Goal: Task Accomplishment & Management: Complete application form

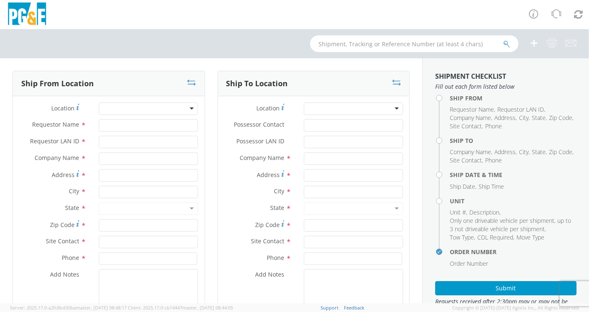
select select "2041093"
click at [326, 48] on input "text" at bounding box center [414, 43] width 208 height 17
paste input "B44173"
type input "B44173"
click at [506, 43] on icon "submit" at bounding box center [506, 44] width 7 height 8
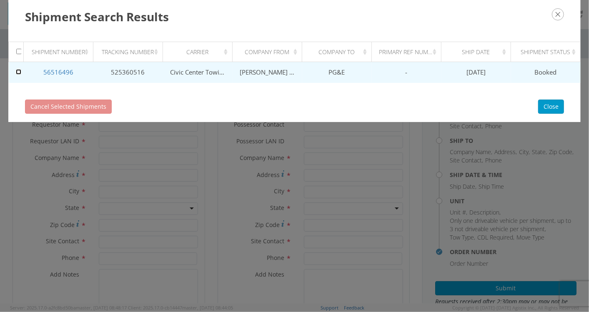
click at [18, 73] on input "checkbox" at bounding box center [18, 71] width 5 height 5
checkbox input "true"
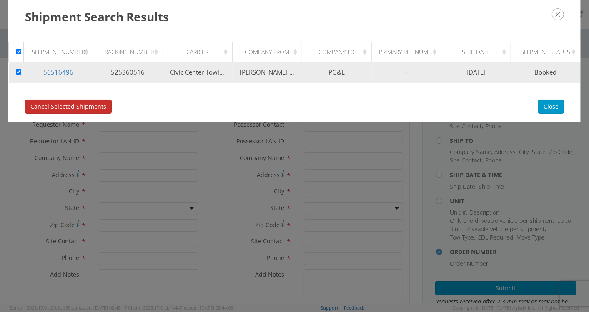
click at [58, 106] on span "Cancel Selected Shipments" at bounding box center [68, 107] width 76 height 8
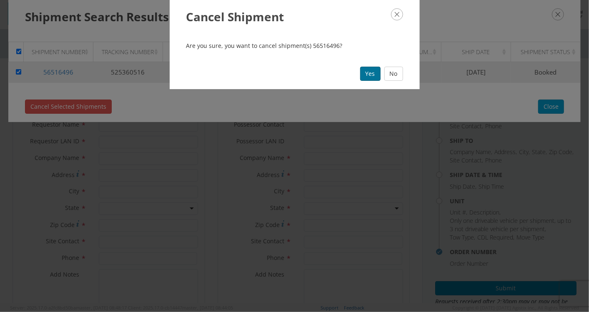
click at [369, 69] on button "Yes" at bounding box center [370, 74] width 20 height 14
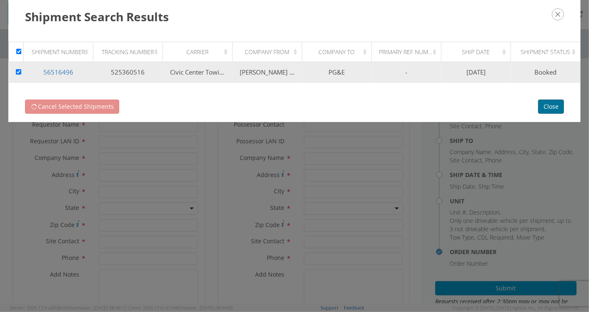
click at [550, 105] on button "Close" at bounding box center [551, 107] width 26 height 14
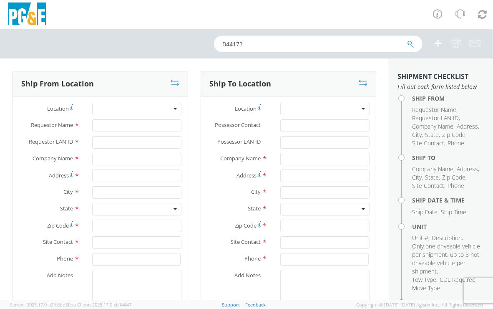
drag, startPoint x: 250, startPoint y: 47, endPoint x: 169, endPoint y: 48, distance: 81.3
click at [169, 48] on div "B44173" at bounding box center [246, 43] width 493 height 29
paste input "4"
type input "B44174"
click at [410, 45] on icon "submit" at bounding box center [410, 44] width 7 height 8
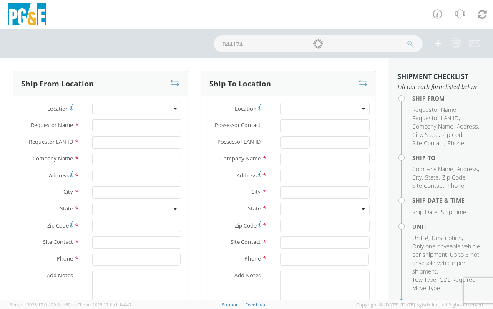
checkbox input "false"
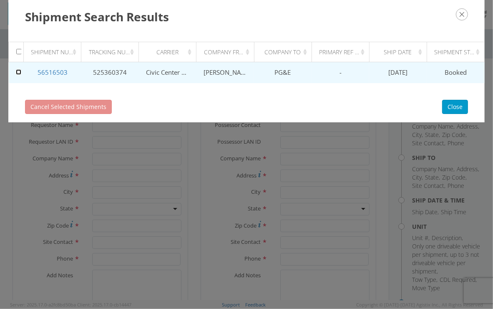
click at [19, 72] on input "checkbox" at bounding box center [18, 71] width 5 height 5
checkbox input "true"
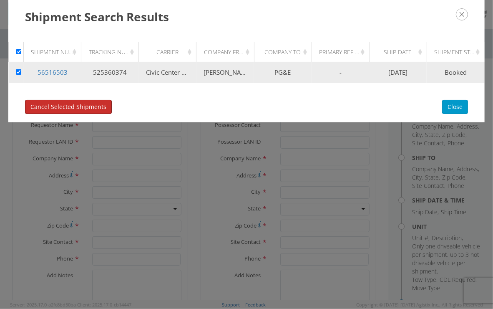
click at [63, 104] on span "Cancel Selected Shipments" at bounding box center [68, 107] width 76 height 8
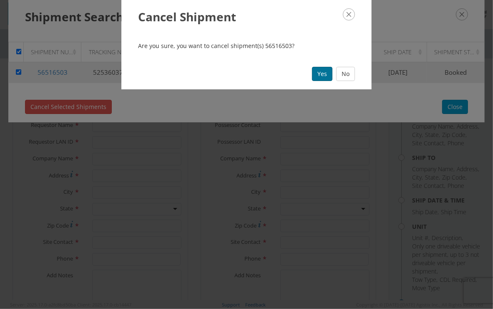
click at [328, 73] on button "Yes" at bounding box center [322, 74] width 20 height 14
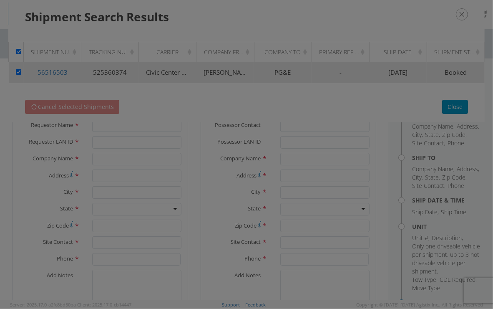
click at [182, 110] on div at bounding box center [246, 154] width 493 height 309
click at [329, 23] on div at bounding box center [246, 154] width 493 height 309
click at [334, 153] on div at bounding box center [246, 154] width 493 height 309
click at [462, 108] on div at bounding box center [246, 154] width 493 height 309
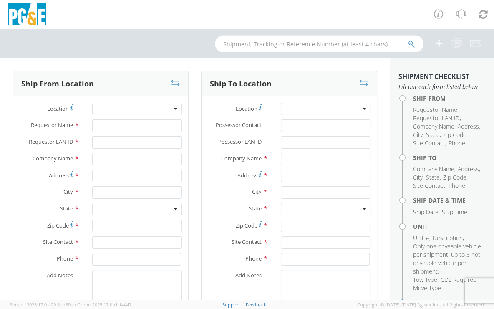
click at [264, 42] on input "text" at bounding box center [319, 43] width 208 height 17
paste input "B44174"
click at [413, 43] on icon "submit" at bounding box center [411, 44] width 7 height 8
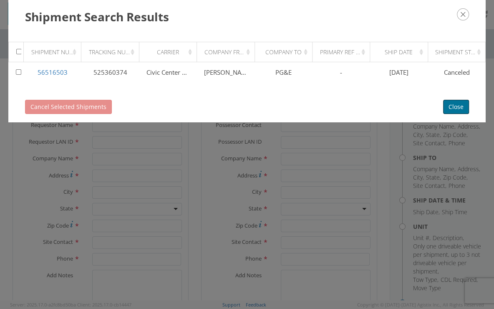
click at [452, 108] on button "Close" at bounding box center [456, 107] width 26 height 14
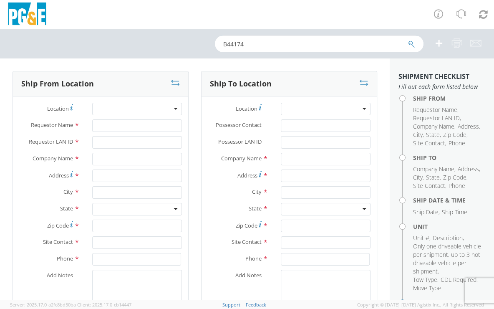
drag, startPoint x: 251, startPoint y: 48, endPoint x: 183, endPoint y: 47, distance: 67.6
click at [181, 46] on div "B44174" at bounding box center [247, 43] width 494 height 29
paste input "82"
type input "B44182"
click at [411, 43] on icon "submit" at bounding box center [411, 44] width 7 height 8
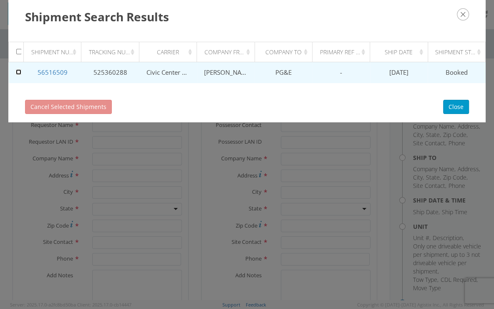
click at [20, 71] on input "checkbox" at bounding box center [18, 71] width 5 height 5
checkbox input "true"
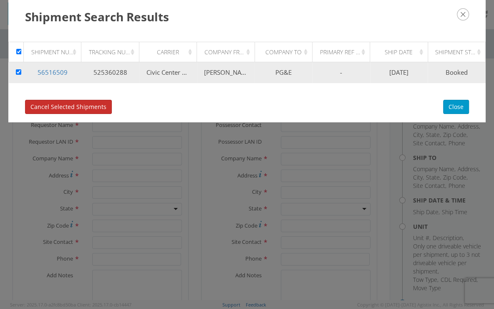
drag, startPoint x: 56, startPoint y: 106, endPoint x: 64, endPoint y: 106, distance: 7.5
click at [57, 106] on span "Cancel Selected Shipments" at bounding box center [68, 107] width 76 height 8
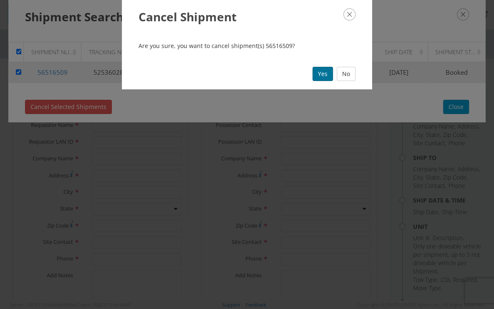
click at [318, 68] on button "Yes" at bounding box center [322, 74] width 20 height 14
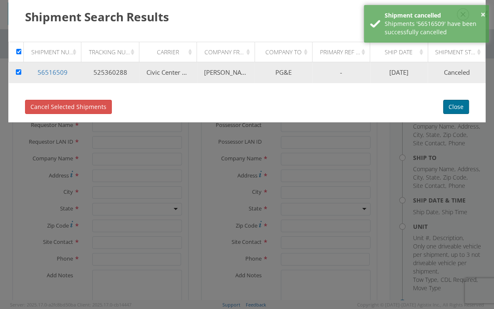
click at [453, 105] on button "Close" at bounding box center [456, 107] width 26 height 14
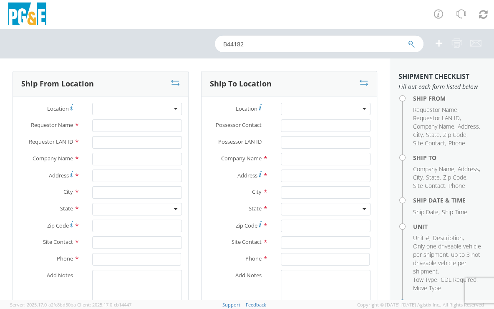
drag, startPoint x: 126, startPoint y: 52, endPoint x: 93, endPoint y: 53, distance: 32.1
click at [100, 52] on div "B44182" at bounding box center [247, 43] width 494 height 29
paste input "3"
type input "B44183"
click at [412, 45] on icon "submit" at bounding box center [411, 44] width 7 height 8
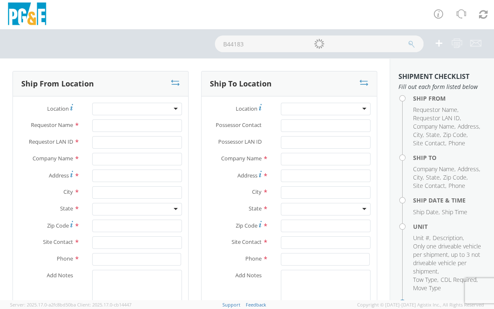
checkbox input "false"
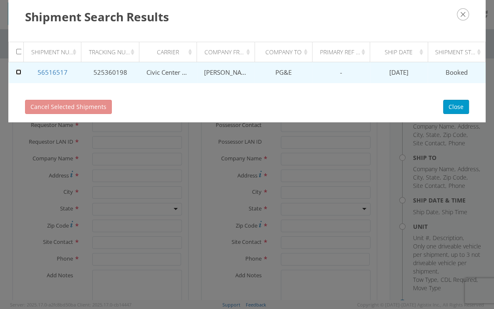
click at [17, 73] on input "checkbox" at bounding box center [18, 71] width 5 height 5
checkbox input "true"
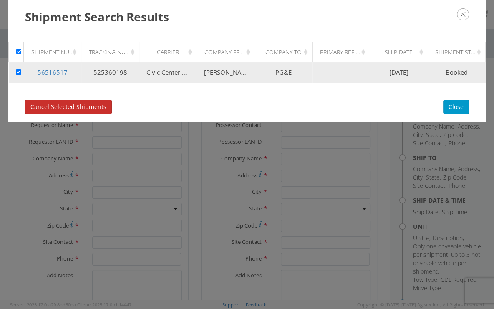
click at [56, 110] on span "Cancel Selected Shipments" at bounding box center [68, 107] width 76 height 8
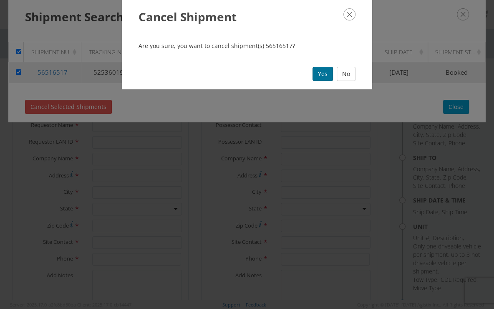
click at [319, 73] on button "Yes" at bounding box center [322, 74] width 20 height 14
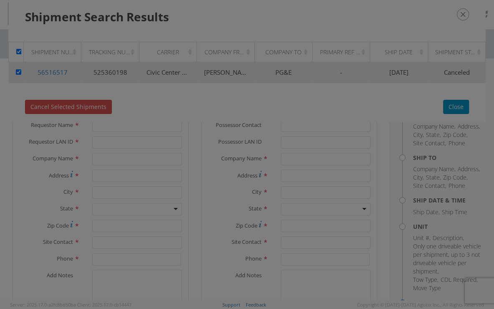
click at [459, 108] on div at bounding box center [247, 154] width 494 height 309
click at [461, 105] on div at bounding box center [247, 154] width 494 height 309
click at [460, 13] on div at bounding box center [247, 154] width 494 height 309
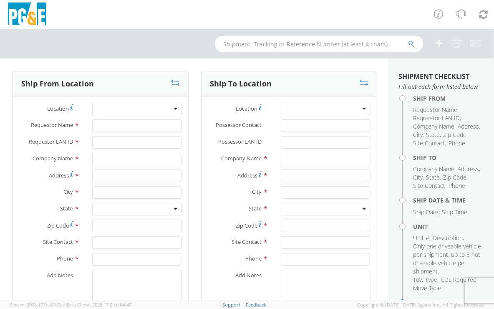
click at [251, 44] on input "text" at bounding box center [319, 43] width 208 height 17
paste input "B44183"
click at [411, 42] on icon "submit" at bounding box center [411, 44] width 7 height 8
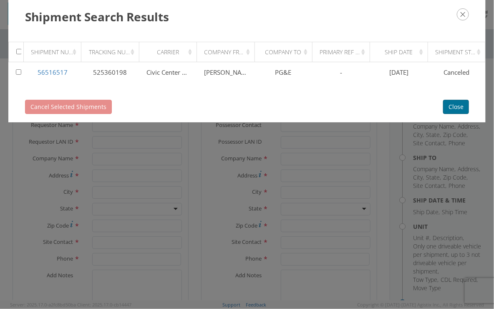
click at [465, 101] on button "Close" at bounding box center [456, 107] width 26 height 14
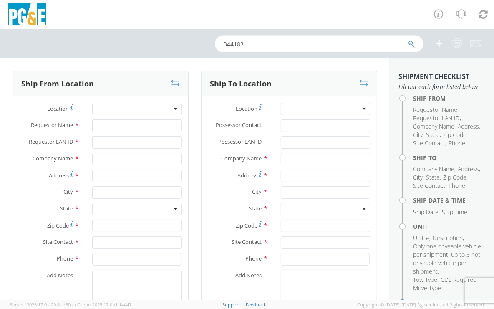
drag, startPoint x: 180, startPoint y: 49, endPoint x: 138, endPoint y: 53, distance: 42.3
click at [138, 53] on div "B44183" at bounding box center [247, 43] width 494 height 29
paste input "4"
type input "B44184"
click at [409, 43] on icon "submit" at bounding box center [411, 44] width 7 height 8
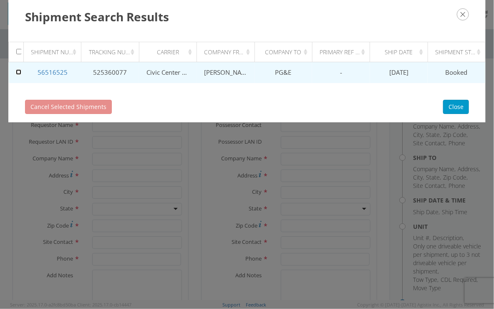
click at [18, 70] on input "checkbox" at bounding box center [18, 71] width 5 height 5
checkbox input "true"
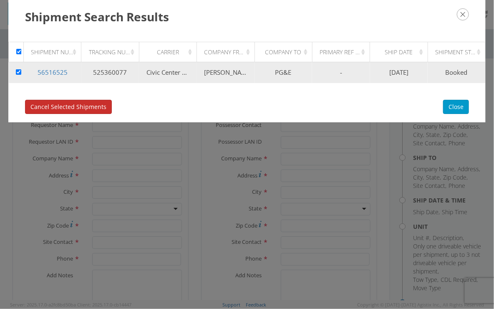
drag, startPoint x: 70, startPoint y: 106, endPoint x: 76, endPoint y: 106, distance: 5.9
click at [71, 106] on span "Cancel Selected Shipments" at bounding box center [68, 107] width 76 height 8
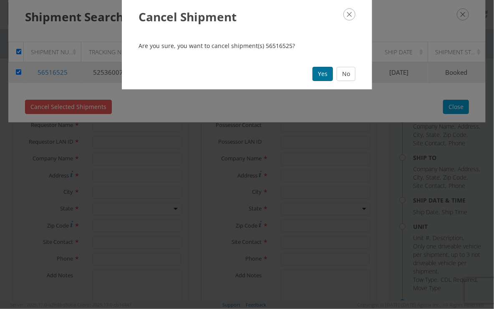
click at [320, 72] on button "Yes" at bounding box center [322, 74] width 20 height 14
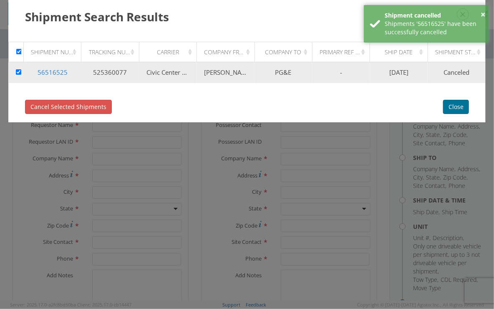
click at [454, 103] on button "Close" at bounding box center [456, 107] width 26 height 14
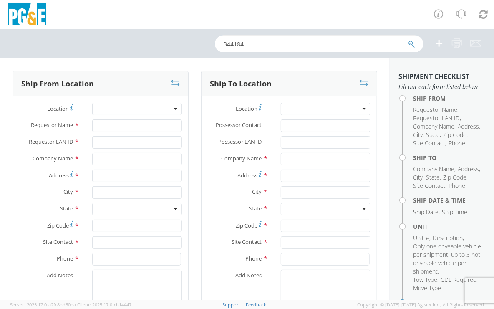
drag, startPoint x: 246, startPoint y: 47, endPoint x: 121, endPoint y: 56, distance: 125.5
click at [123, 56] on div "B44184" at bounding box center [247, 43] width 494 height 29
paste input "90"
type input "B44190"
click at [413, 45] on icon "submit" at bounding box center [411, 44] width 7 height 8
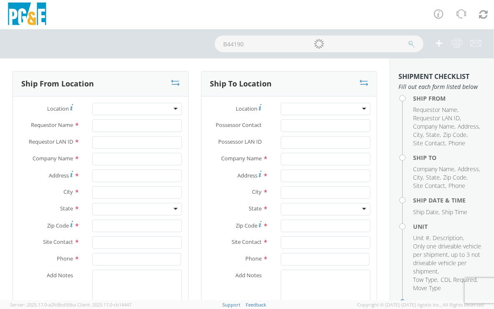
checkbox input "false"
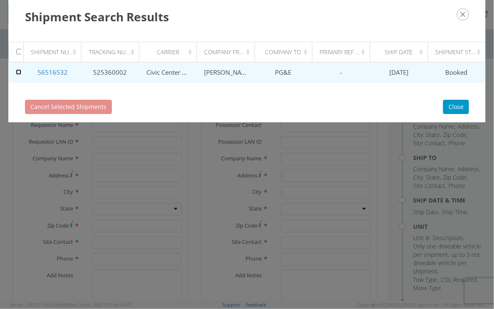
click at [20, 72] on input "checkbox" at bounding box center [18, 71] width 5 height 5
checkbox input "true"
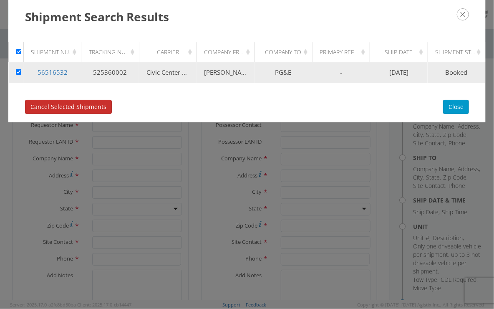
click at [88, 108] on span "Cancel Selected Shipments" at bounding box center [68, 107] width 76 height 8
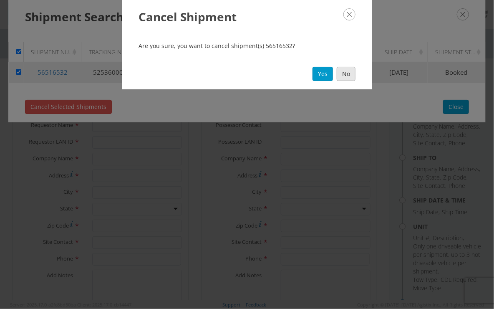
click at [337, 77] on button "No" at bounding box center [346, 74] width 19 height 14
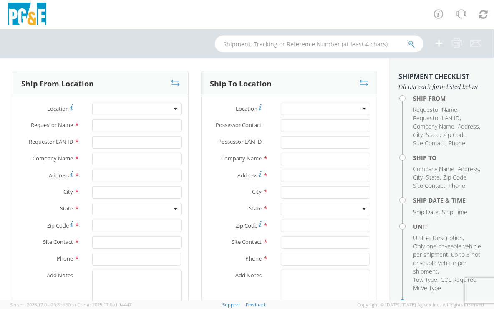
click at [241, 43] on input "text" at bounding box center [319, 43] width 208 height 17
paste input "B44190"
type input "B44190"
click at [410, 41] on icon "submit" at bounding box center [411, 44] width 7 height 8
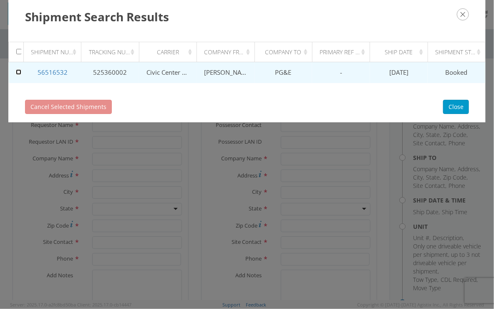
click at [20, 71] on input "checkbox" at bounding box center [18, 71] width 5 height 5
checkbox input "true"
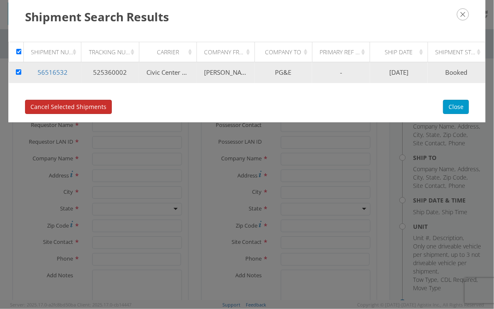
drag, startPoint x: 68, startPoint y: 103, endPoint x: 87, endPoint y: 102, distance: 19.2
click at [69, 103] on span "Cancel Selected Shipments" at bounding box center [68, 107] width 76 height 8
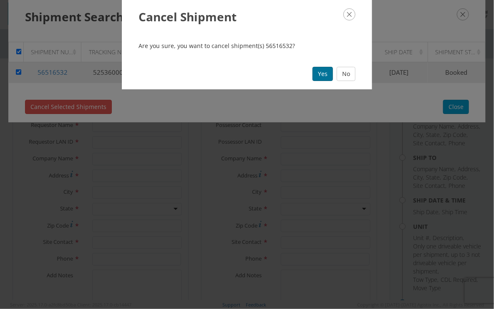
click at [327, 68] on button "Yes" at bounding box center [322, 74] width 20 height 14
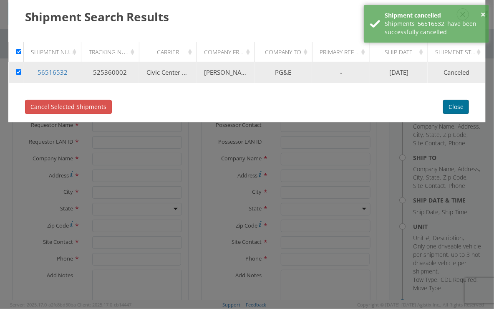
click at [463, 104] on button "Close" at bounding box center [456, 107] width 26 height 14
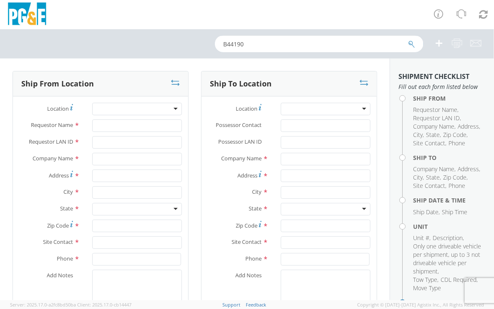
drag, startPoint x: 246, startPoint y: 41, endPoint x: 200, endPoint y: 43, distance: 46.7
click at [200, 43] on div "B44190" at bounding box center [247, 43] width 494 height 29
paste input "1"
type input "B44191"
click at [408, 45] on icon "submit" at bounding box center [411, 44] width 7 height 8
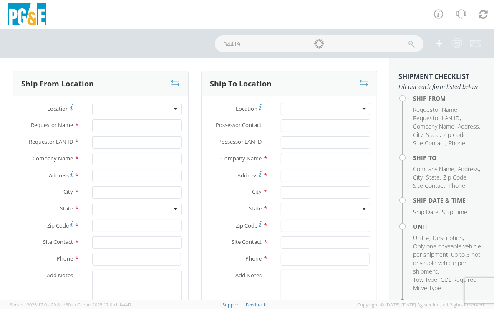
checkbox input "false"
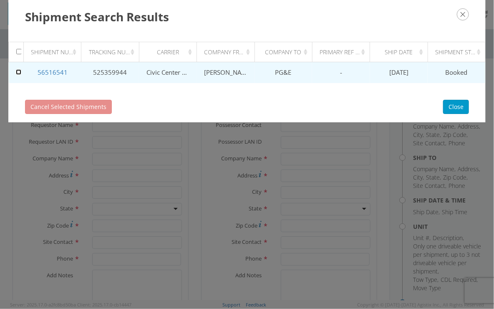
drag, startPoint x: 19, startPoint y: 70, endPoint x: 25, endPoint y: 74, distance: 7.5
click at [19, 71] on input "checkbox" at bounding box center [18, 71] width 5 height 5
checkbox input "true"
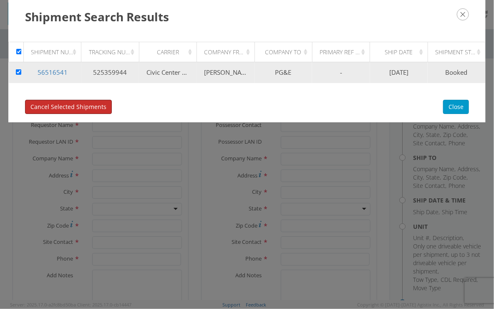
drag, startPoint x: 70, startPoint y: 105, endPoint x: 87, endPoint y: 106, distance: 16.7
click at [71, 105] on span "Cancel Selected Shipments" at bounding box center [68, 107] width 76 height 8
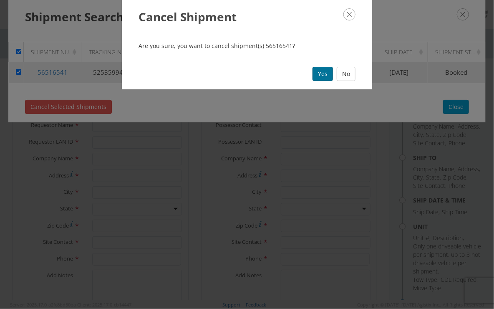
click at [323, 71] on button "Yes" at bounding box center [322, 74] width 20 height 14
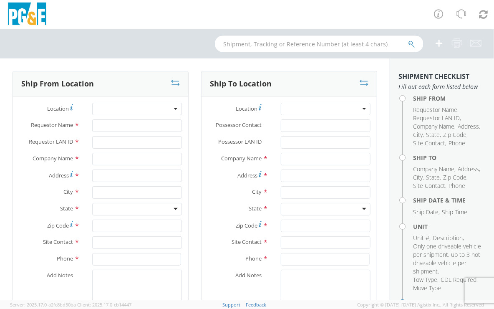
click at [235, 43] on input "text" at bounding box center [319, 43] width 208 height 17
paste input "B44191"
click at [409, 43] on icon "submit" at bounding box center [411, 44] width 7 height 8
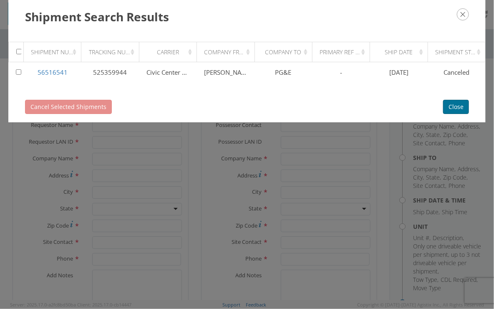
click at [461, 102] on button "Close" at bounding box center [456, 107] width 26 height 14
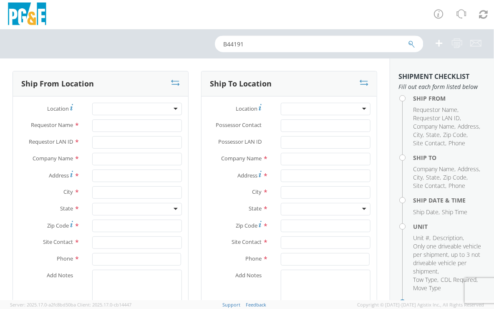
drag, startPoint x: 178, startPoint y: 51, endPoint x: 163, endPoint y: 55, distance: 15.5
click at [155, 53] on div "B44191" at bounding box center [247, 43] width 494 height 29
paste input "2"
type input "B44192"
click at [412, 43] on icon "submit" at bounding box center [411, 44] width 7 height 8
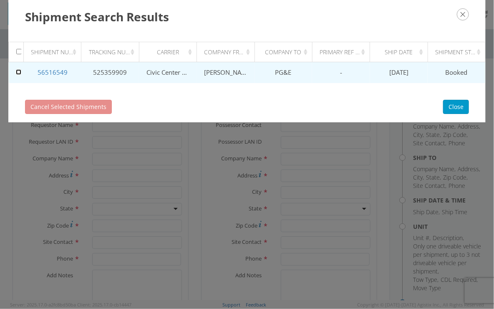
click at [18, 72] on input "checkbox" at bounding box center [18, 71] width 5 height 5
checkbox input "true"
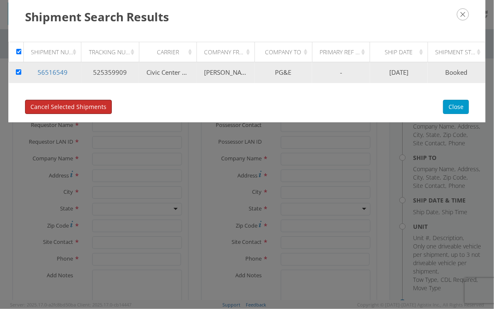
drag, startPoint x: 80, startPoint y: 106, endPoint x: 116, endPoint y: 105, distance: 35.9
click at [90, 106] on span "Cancel Selected Shipments" at bounding box center [68, 107] width 76 height 8
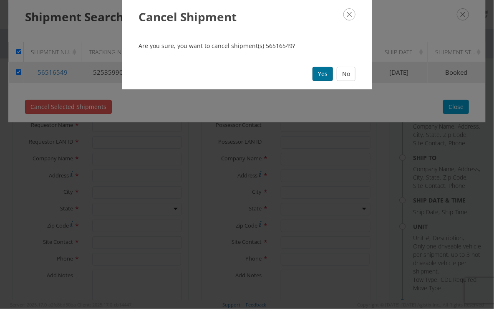
click at [320, 75] on button "Yes" at bounding box center [322, 74] width 20 height 14
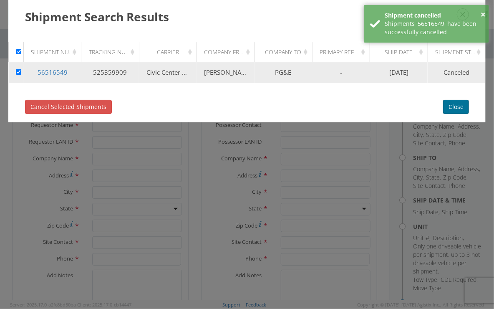
click at [452, 105] on button "Close" at bounding box center [456, 107] width 26 height 14
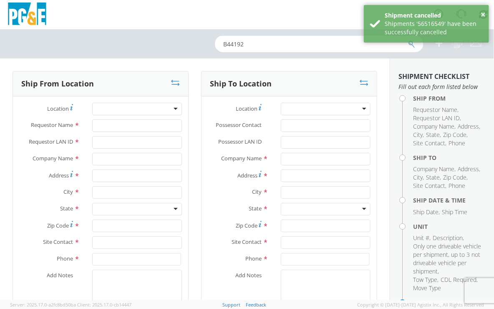
drag, startPoint x: 251, startPoint y: 46, endPoint x: 130, endPoint y: 52, distance: 121.5
click at [133, 52] on div "B44192" at bounding box center [247, 43] width 494 height 29
paste input "3"
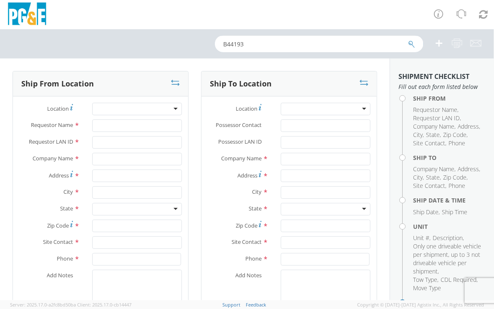
type input "B44193"
click at [414, 43] on icon "submit" at bounding box center [411, 44] width 7 height 8
checkbox input "false"
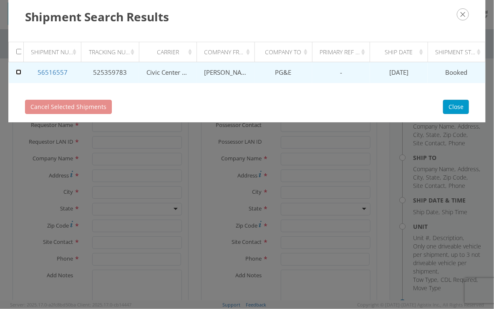
click at [18, 69] on input "checkbox" at bounding box center [18, 71] width 5 height 5
checkbox input "true"
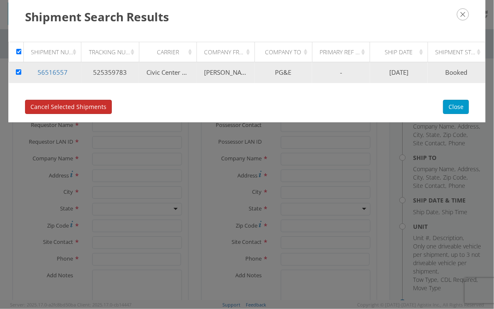
click at [68, 105] on span "Cancel Selected Shipments" at bounding box center [68, 107] width 76 height 8
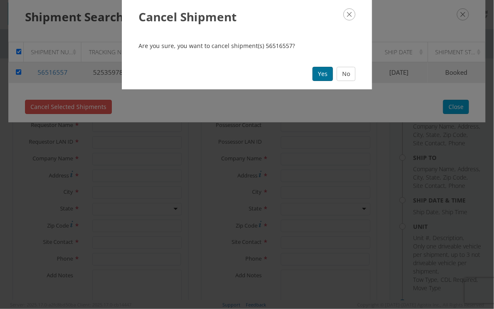
click at [325, 74] on button "Yes" at bounding box center [322, 74] width 20 height 14
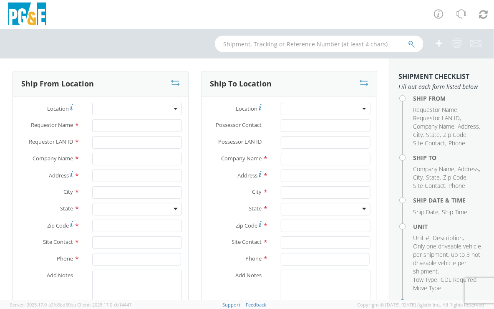
click at [245, 44] on input "text" at bounding box center [319, 43] width 208 height 17
paste input "B44173"
type input "B44173"
click at [412, 41] on icon "submit" at bounding box center [411, 44] width 7 height 8
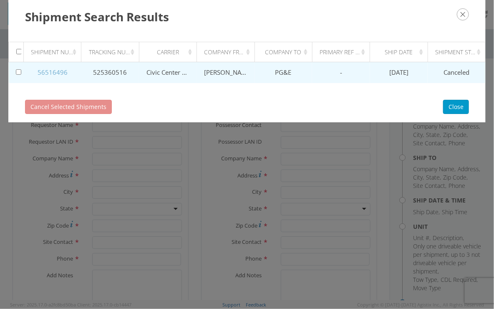
click at [63, 70] on link "56516496" at bounding box center [53, 72] width 30 height 8
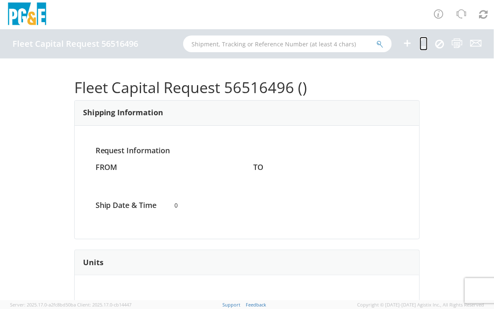
click at [424, 40] on icon at bounding box center [423, 43] width 8 height 10
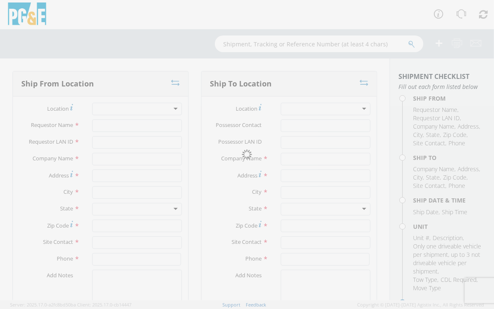
type input "[PERSON_NAME]"
type input "WBM7"
type input "[PERSON_NAME] Material Handling"
type input "[STREET_ADDRESS]"
type input "[GEOGRAPHIC_DATA]"
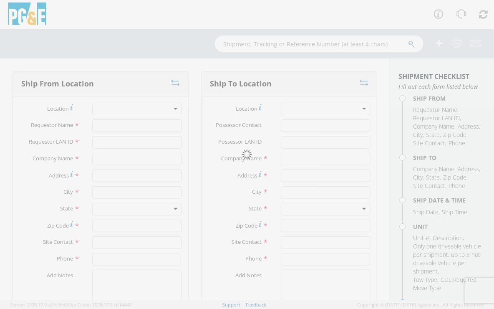
type input "95838"
type input "[PERSON_NAME] Material Handling"
type input "[PHONE_NUMBER]"
type textarea ";"
type input "[PERSON_NAME]"
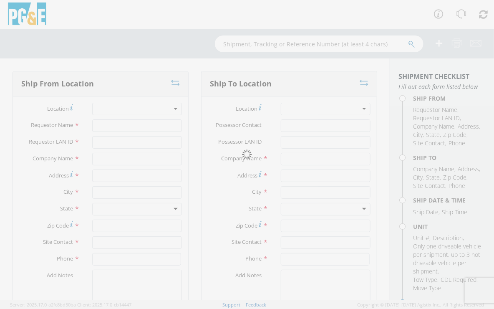
type input "DRRV"
type input "PG&E"
type input "[STREET_ADDRESS]"
type input "Richmond"
type input "Anthony Zamora"
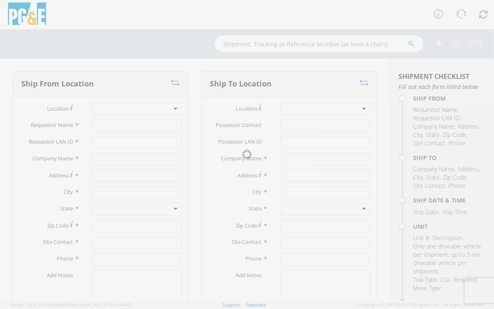
type input "510-685-0080"
type textarea "ALT CONTACT: ERNIE KURK @ 925-536-9310 GARAGE: 510-231-2986"
type input "[DATE]"
type input "8:00 AM"
type input "TRAILER; GENERATOR/LIGHT PLANT"
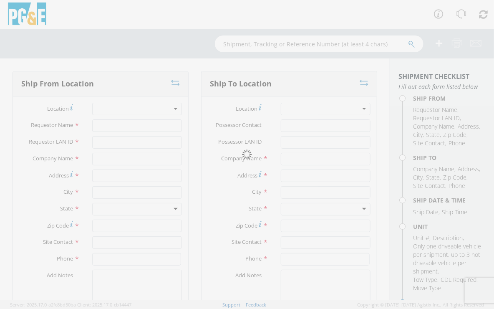
type input "2204"
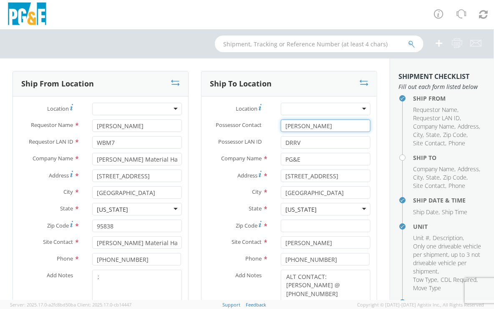
drag, startPoint x: 342, startPoint y: 127, endPoint x: 223, endPoint y: 131, distance: 119.3
click at [224, 131] on div "Possessor Contact * Deniece Renee Rivera" at bounding box center [288, 125] width 175 height 13
select select "B44173"
type input "[PERSON_NAME]"
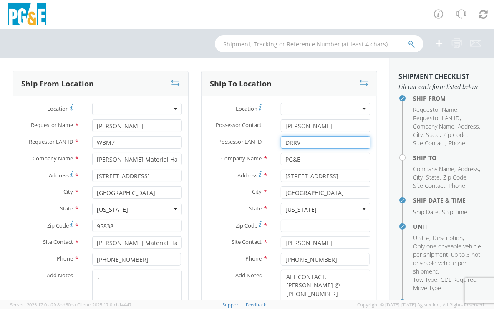
click at [274, 144] on div "DRRV" at bounding box center [325, 142] width 102 height 13
paste input "BJJ0"
type input "BJJ0"
click at [295, 108] on div at bounding box center [326, 109] width 90 height 13
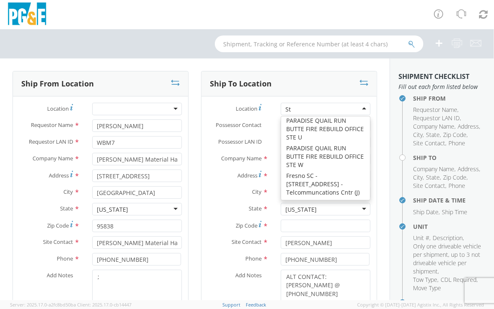
scroll to position [2, 0]
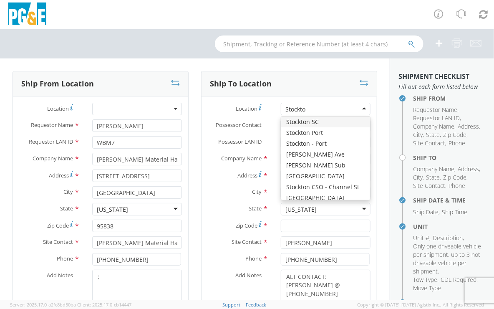
type input "Stockton"
type input "[STREET_ADDRESS]"
type input "STOCKTON"
type input "95204"
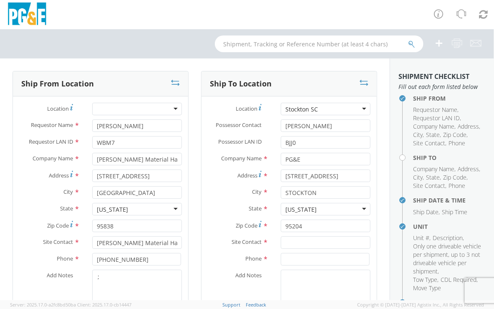
scroll to position [0, 0]
click at [300, 245] on input "text" at bounding box center [326, 242] width 90 height 13
paste input "[PERSON_NAME]"
type input "[PERSON_NAME]"
click at [295, 276] on textarea "Add Notes *" at bounding box center [326, 297] width 90 height 57
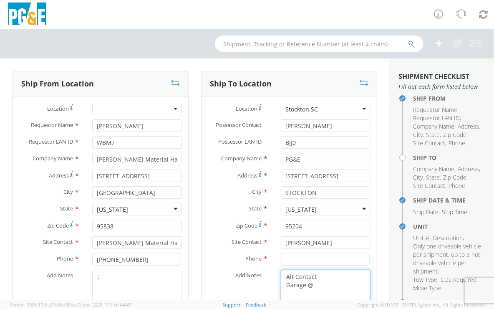
paste textarea "[PHONE_NUMBER]"
paste textarea "DAVID GOMEZ @ 209-540-2961"
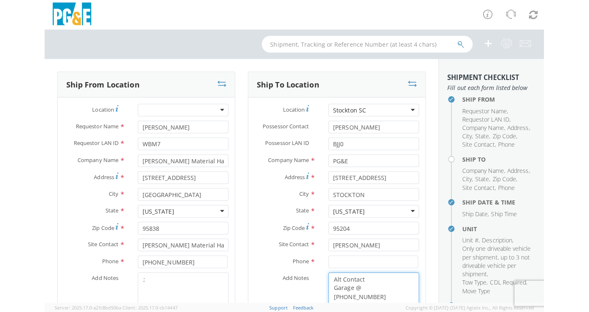
scroll to position [5, 0]
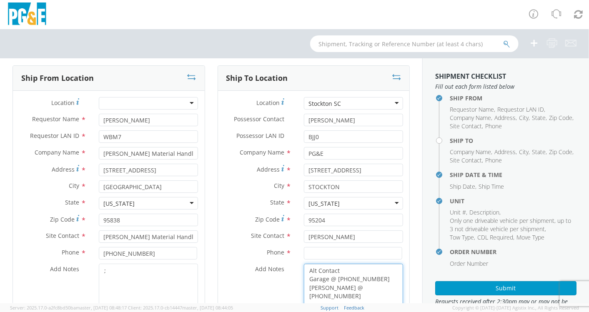
type textarea "Alt Contact Garage @ [PHONE_NUMBER] [PERSON_NAME] @ [PHONE_NUMBER]"
click at [316, 255] on input at bounding box center [353, 253] width 98 height 13
paste input "[PHONE_NUMBER]"
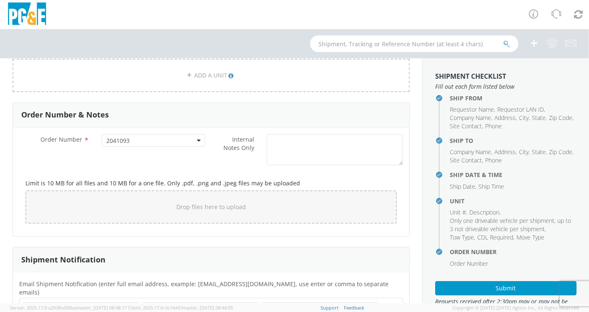
scroll to position [495, 0]
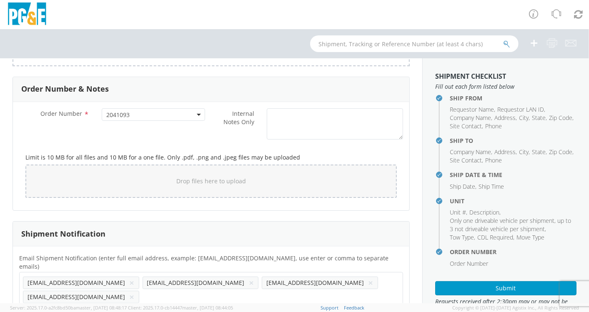
type input "[PHONE_NUMBER]"
click at [329, 276] on ul "gpannell@paperents.com × E1K4@pge.com × AJZ3@pge.com × MJP0@pge.com ×" at bounding box center [211, 290] width 377 height 28
paste input "[EMAIL_ADDRESS][DOMAIN_NAME]"
type input "[EMAIL_ADDRESS][DOMAIN_NAME]"
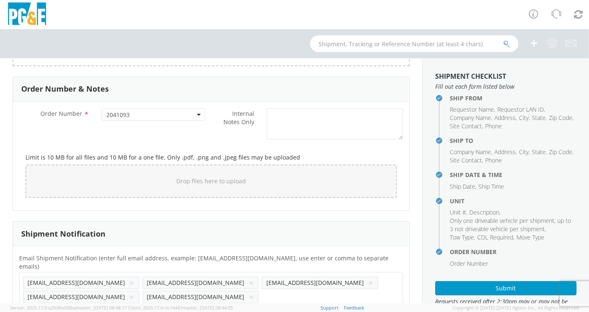
click at [382, 276] on ul "gpannell@paperents.com × E1K4@pge.com × AJZ3@pge.com × MJP0@pge.com × DGMF@pge.…" at bounding box center [211, 290] width 377 height 28
paste input "[EMAIL_ADDRESS][DOMAIN_NAME]"
type input "[EMAIL_ADDRESS][DOMAIN_NAME]"
click at [120, 291] on ul "gpannell@paperents.com × E1K4@pge.com × AJZ3@pge.com × MJP0@pge.com × DGMF@pge.…" at bounding box center [211, 290] width 377 height 28
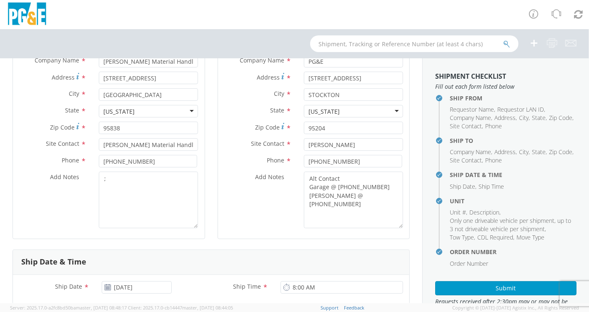
scroll to position [139, 0]
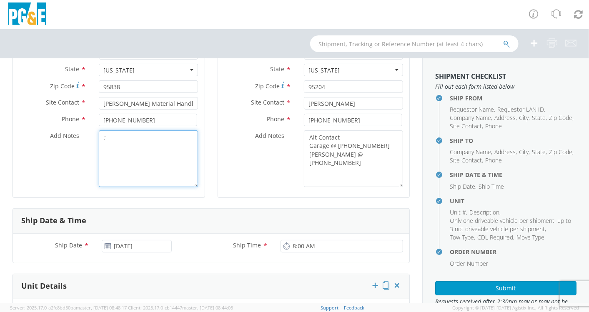
click at [125, 140] on textarea ";" at bounding box center [148, 159] width 99 height 57
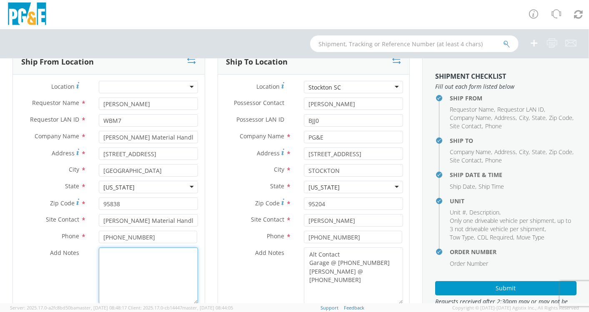
scroll to position [0, 0]
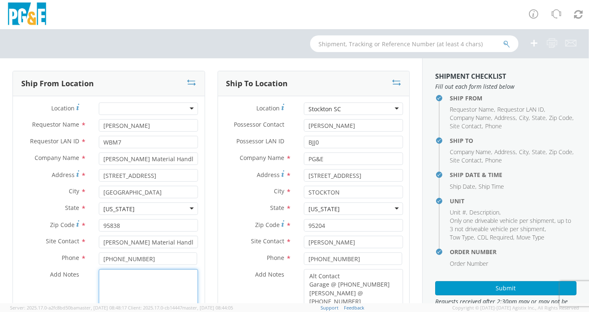
type textarea "A"
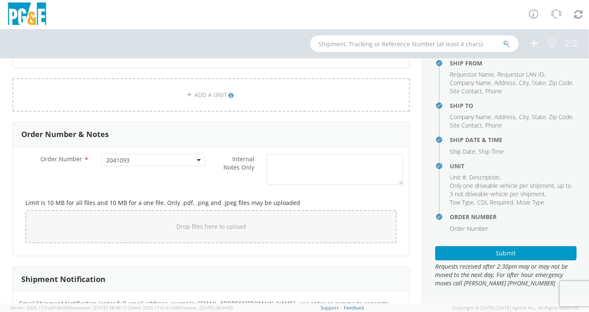
scroll to position [463, 0]
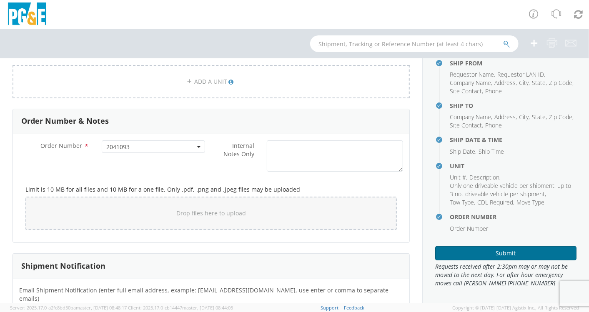
click at [493, 252] on button "Submit" at bounding box center [505, 253] width 141 height 14
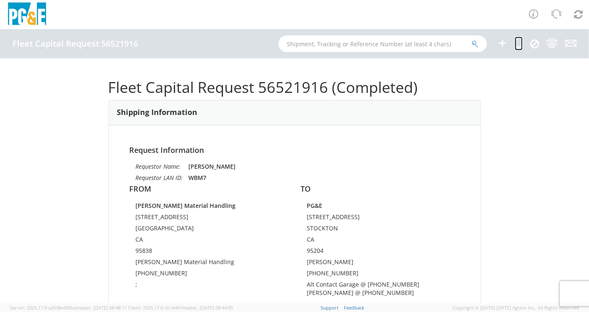
click at [493, 40] on icon at bounding box center [519, 43] width 8 height 10
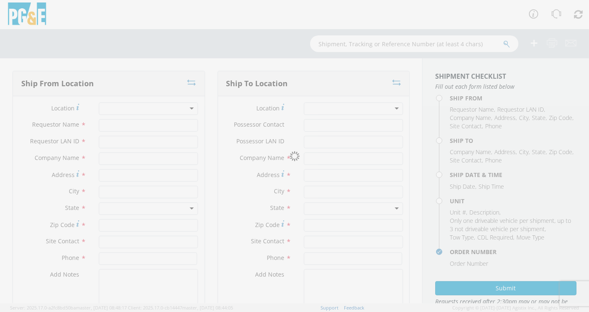
type input "[PERSON_NAME]"
type input "WBM7"
type input "[PERSON_NAME] Material Handling"
type input "[STREET_ADDRESS]"
type input "[GEOGRAPHIC_DATA]"
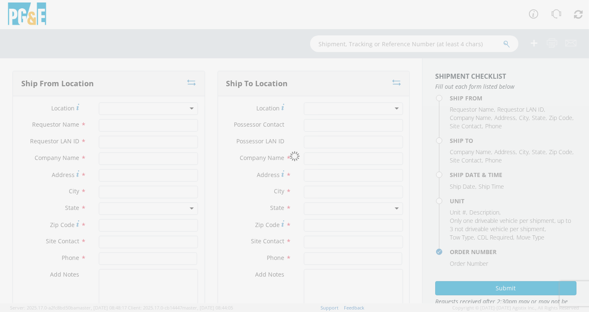
type input "95838"
type input "[PERSON_NAME] Material Handling"
type input "[PHONE_NUMBER]"
type textarea ";"
type input "[PERSON_NAME]"
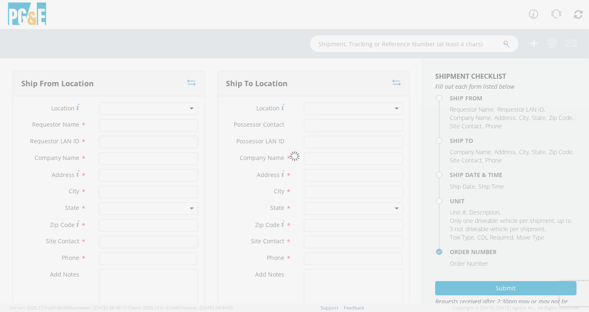
type input "BJJ0"
type input "PG&E"
type input "[STREET_ADDRESS]"
type input "STOCKTON"
type input "95204"
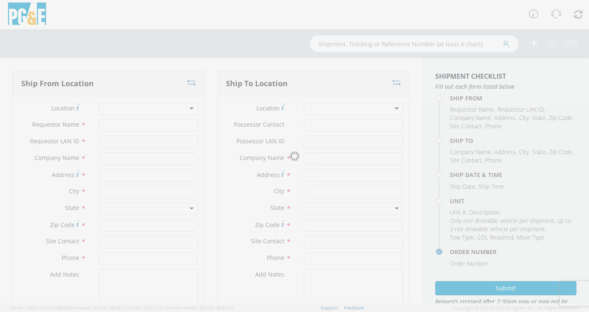
type input "[PERSON_NAME]"
type input "[PHONE_NUMBER]"
type textarea "Alt Contact Garage @ [PHONE_NUMBER] [PERSON_NAME] @ [PHONE_NUMBER]"
type input "[DATE]"
type input "8:00 AM"
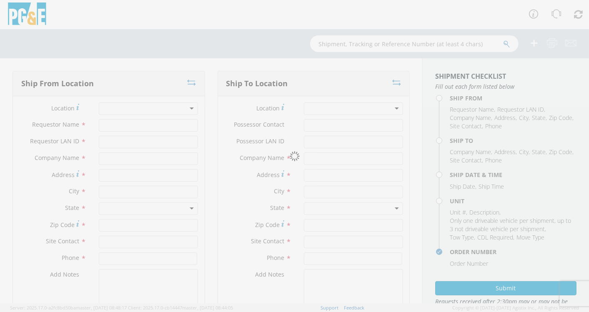
type input "TRAILER; GENERATOR/LIGHT PLANT"
type input "2204"
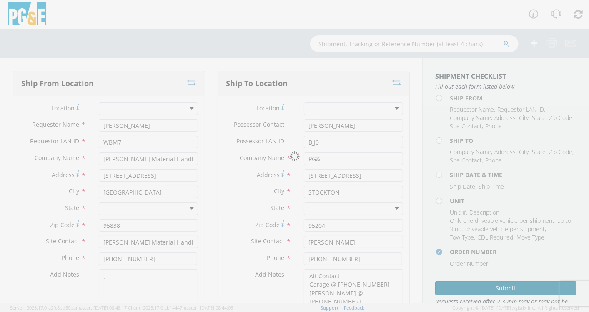
select select "B44173"
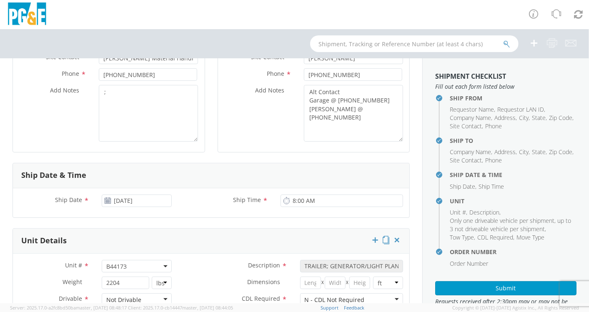
scroll to position [231, 0]
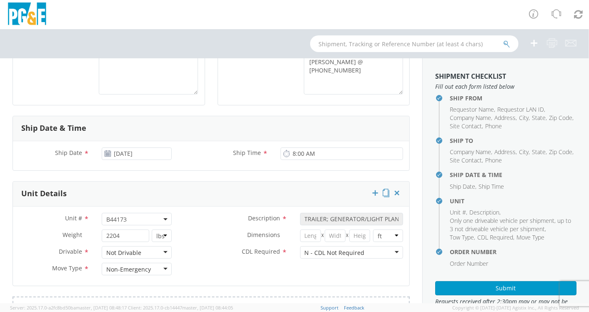
click at [133, 216] on span "B44173" at bounding box center [136, 220] width 61 height 8
click at [124, 234] on input "search" at bounding box center [136, 233] width 65 height 13
paste input "B44174"
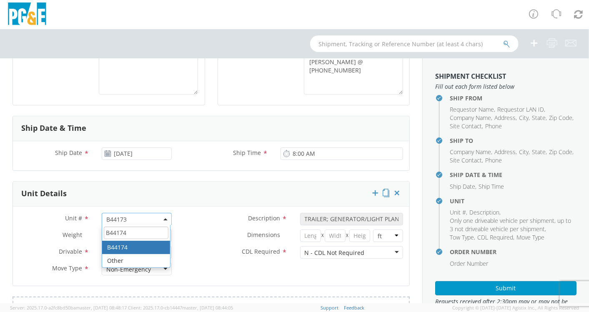
type input "B44174"
select select "B44174"
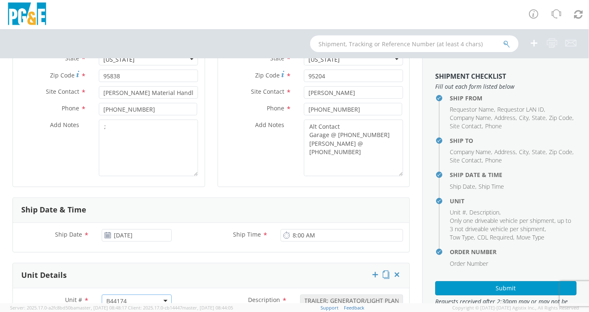
scroll to position [46, 0]
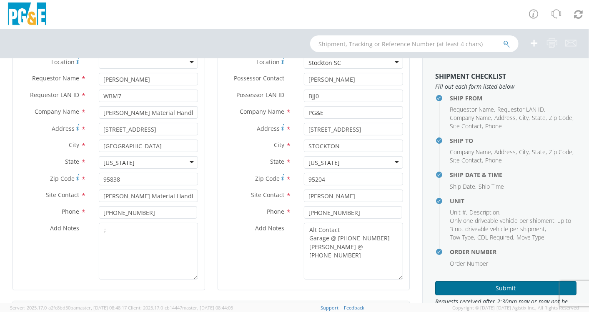
click at [493, 289] on button "Submit" at bounding box center [505, 288] width 141 height 14
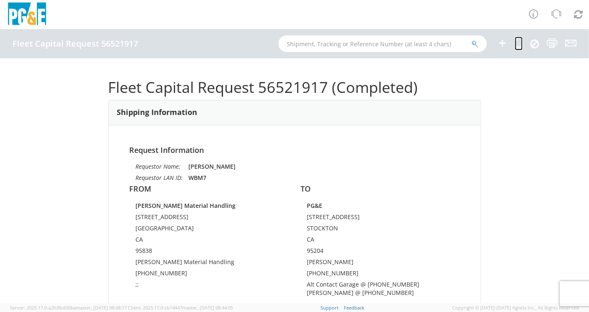
click at [493, 40] on icon at bounding box center [519, 43] width 8 height 10
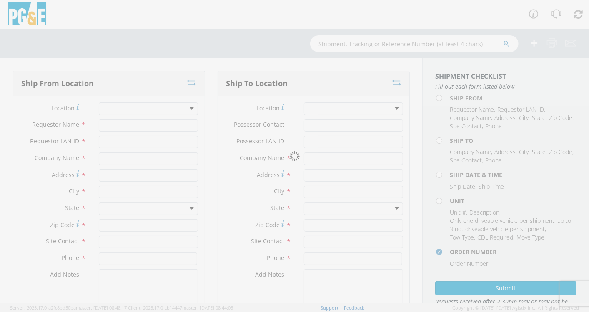
type input "[PERSON_NAME]"
type input "WBM7"
type input "[PERSON_NAME] Material Handling"
type input "[STREET_ADDRESS]"
type input "[GEOGRAPHIC_DATA]"
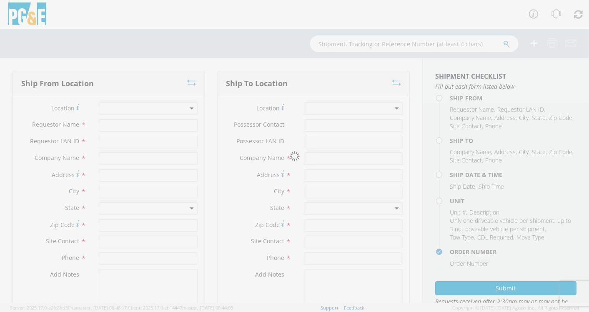
type input "95838"
type input "[PERSON_NAME] Material Handling"
type input "[PHONE_NUMBER]"
type textarea ";;"
type input "[PERSON_NAME]"
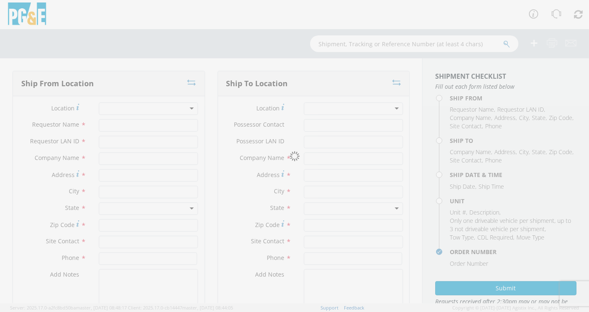
type input "BJJ0"
type input "PG&E"
type input "[STREET_ADDRESS]"
type input "STOCKTON"
type input "95204"
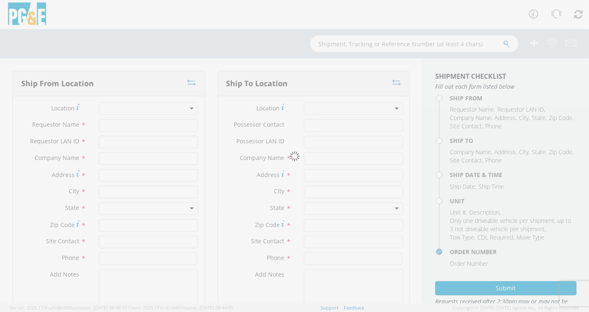
type input "[PERSON_NAME]"
type input "[PHONE_NUMBER]"
type textarea "Alt Contact Garage @ [PHONE_NUMBER] [PERSON_NAME] @ [PHONE_NUMBER]"
type input "[DATE]"
type input "8:00 AM"
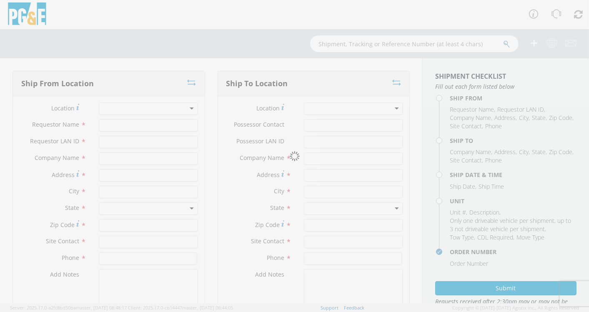
type input "TRAILER; GENERATOR/LIGHT PLANT"
type input "2204"
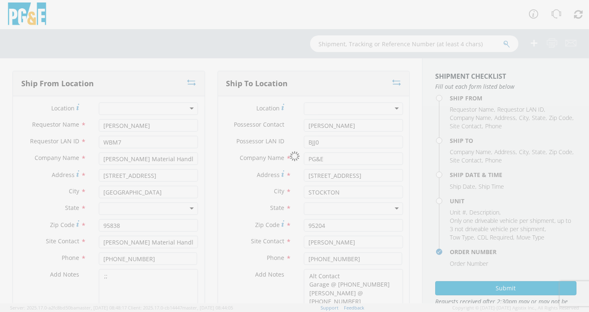
select select "B44174"
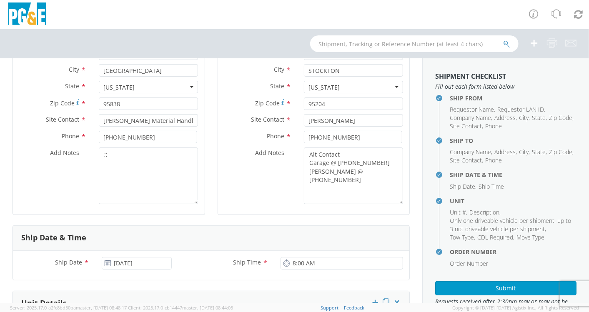
scroll to position [231, 0]
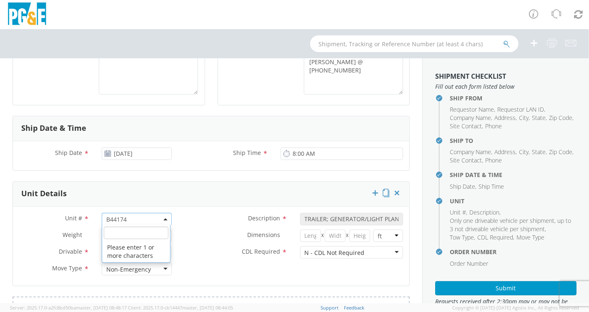
drag, startPoint x: 125, startPoint y: 215, endPoint x: 47, endPoint y: 229, distance: 79.3
click at [45, 229] on div "Unit # * B44174 B44174 Please enter 1 or more characters Description * TRAILER;…" at bounding box center [211, 246] width 397 height 67
click at [114, 232] on input "search" at bounding box center [136, 233] width 65 height 13
paste input "B44182"
type input "B44182"
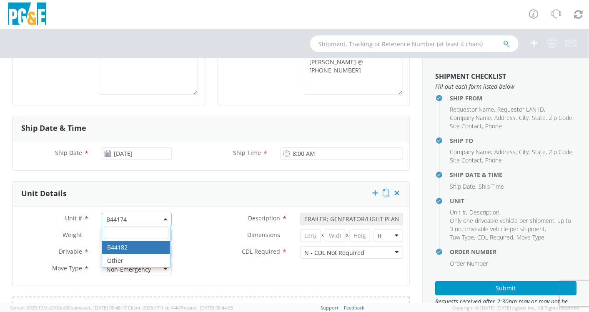
select select "B44182"
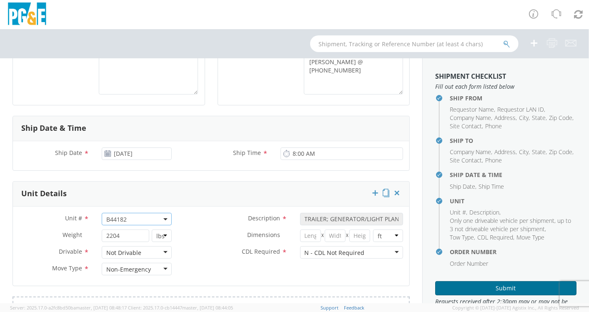
click at [493, 289] on button "Submit" at bounding box center [505, 288] width 141 height 14
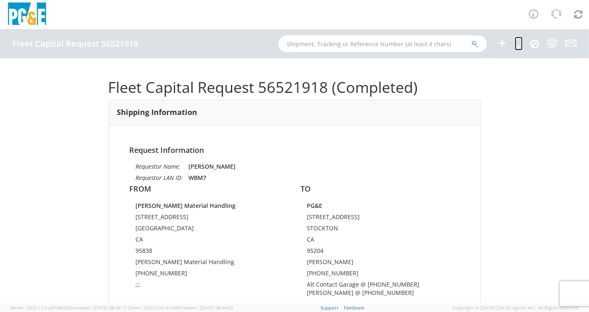
click at [493, 43] on icon at bounding box center [519, 43] width 8 height 10
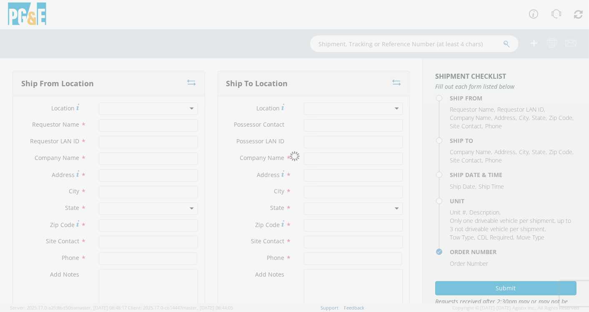
type input "[PERSON_NAME]"
type input "WBM7"
type input "[PERSON_NAME] Material Handling"
type input "[STREET_ADDRESS]"
type input "[GEOGRAPHIC_DATA]"
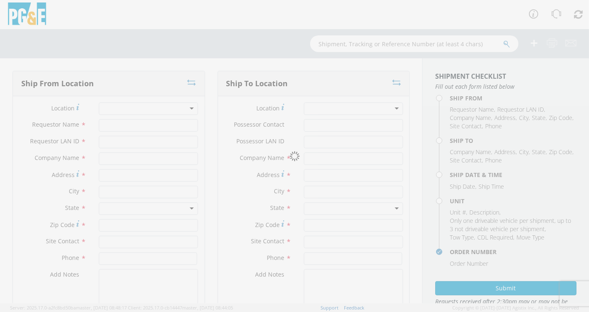
type input "95838"
type input "[PERSON_NAME] Material Handling"
type input "[PHONE_NUMBER]"
type textarea ";;;"
type input "[PERSON_NAME]"
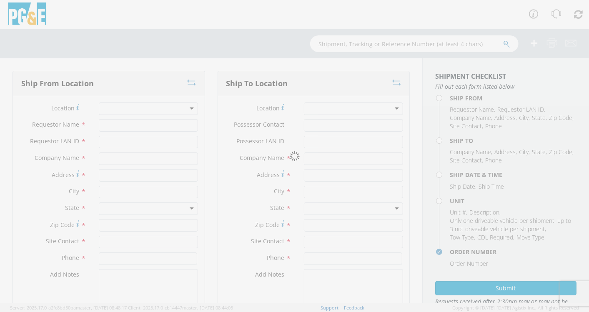
type input "BJJ0"
type input "PG&E"
type input "[STREET_ADDRESS]"
type input "STOCKTON"
type input "95204"
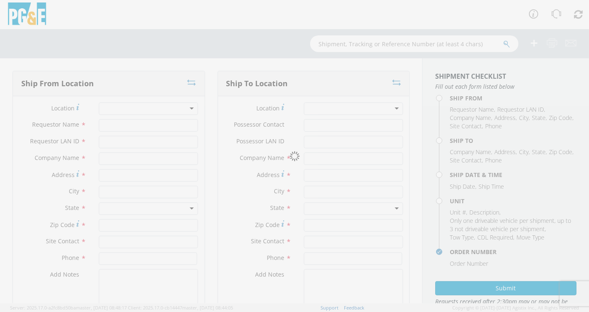
type input "[PERSON_NAME]"
type input "[PHONE_NUMBER]"
type textarea "Alt Contact Garage @ [PHONE_NUMBER] [PERSON_NAME] @ [PHONE_NUMBER]"
type input "[DATE]"
type input "8:00 AM"
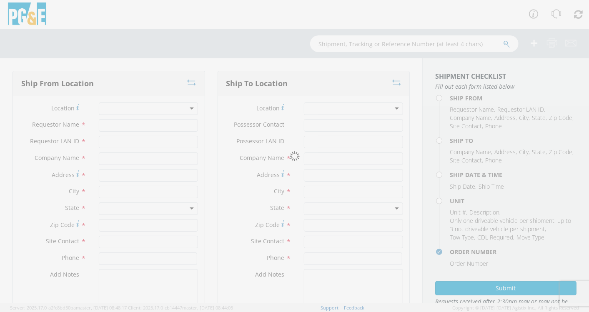
type input "TRAILER; GENERATOR/LIGHT PLANT"
type input "2204"
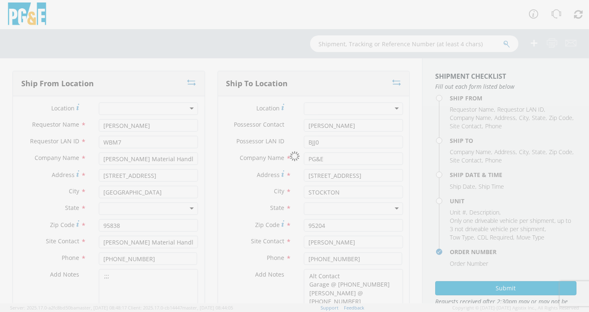
select select "B44182"
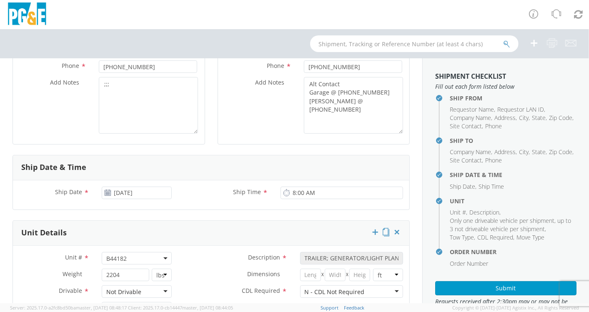
scroll to position [278, 0]
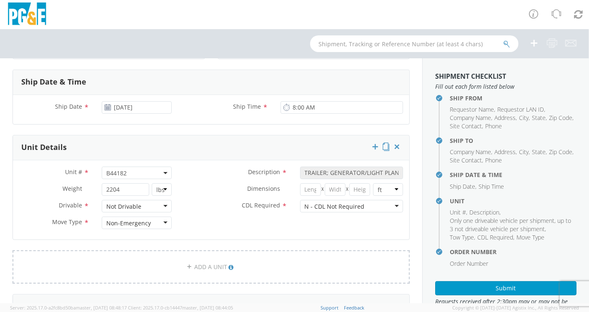
click at [132, 171] on span "B44182" at bounding box center [136, 173] width 61 height 8
click at [130, 181] on input "search" at bounding box center [136, 187] width 65 height 13
paste input "B44183"
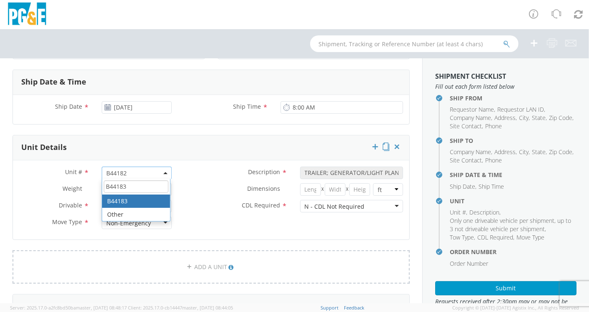
type input "B44183"
select select "B44183"
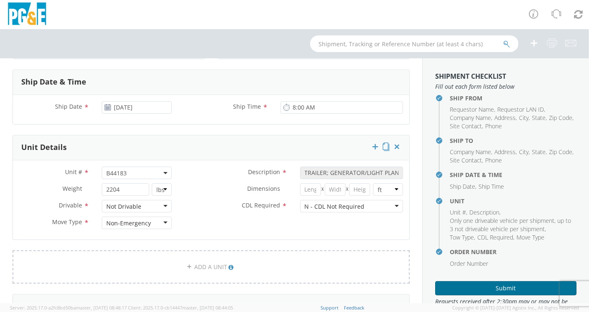
click at [493, 286] on button "Submit" at bounding box center [505, 288] width 141 height 14
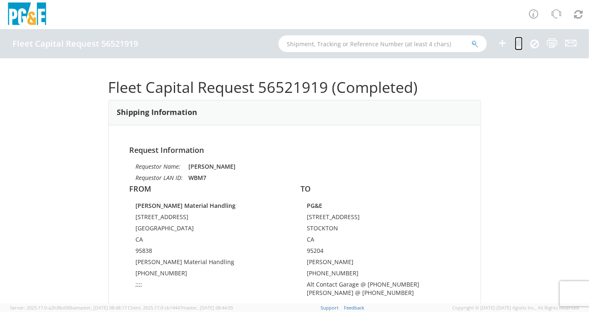
click at [493, 46] on icon at bounding box center [519, 43] width 8 height 10
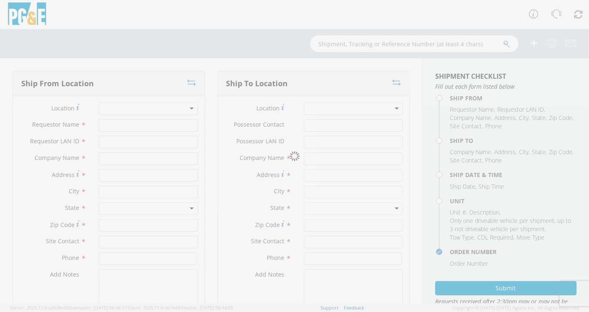
type input "[PERSON_NAME]"
type input "WBM7"
type input "[PERSON_NAME] Material Handling"
type input "[STREET_ADDRESS]"
type input "[GEOGRAPHIC_DATA]"
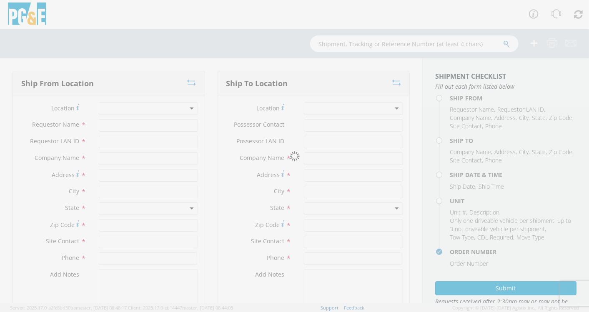
type input "95838"
type input "[PERSON_NAME] Material Handling"
type input "[PHONE_NUMBER]"
type textarea ";;;;"
type input "[PERSON_NAME]"
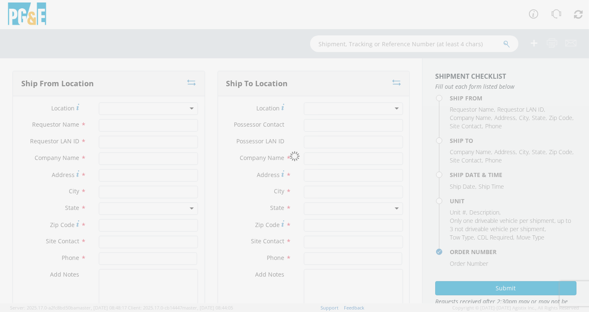
type input "BJJ0"
type input "PG&E"
type input "[STREET_ADDRESS]"
type input "STOCKTON"
type input "95204"
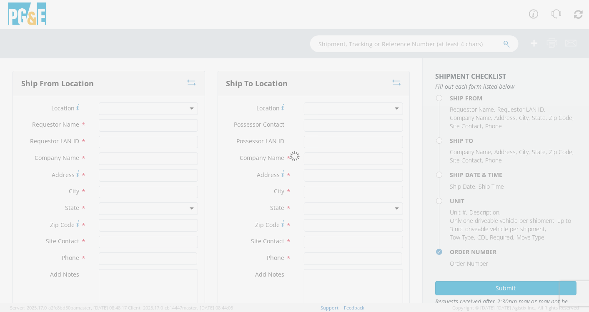
type input "[PERSON_NAME]"
type input "[PHONE_NUMBER]"
type textarea "Alt Contact Garage @ [PHONE_NUMBER] [PERSON_NAME] @ [PHONE_NUMBER]"
type input "[DATE]"
type input "8:00 AM"
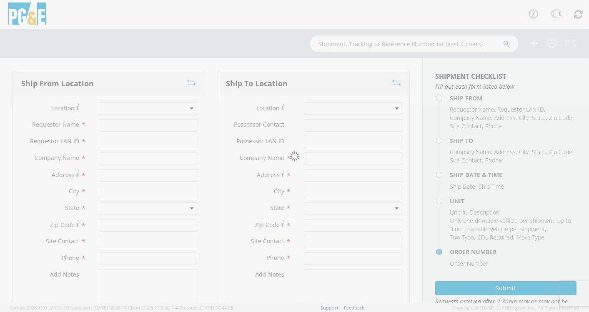
type input "TRAILER; GENERATOR/LIGHT PLANT"
type input "2204"
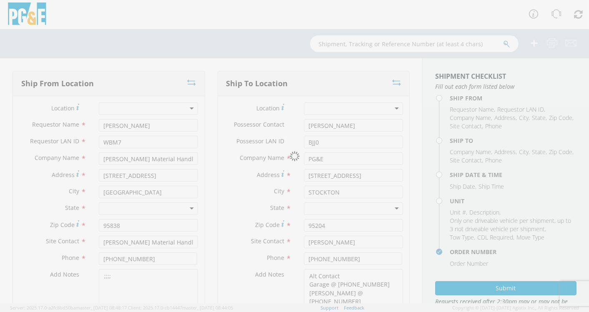
select select "B44183"
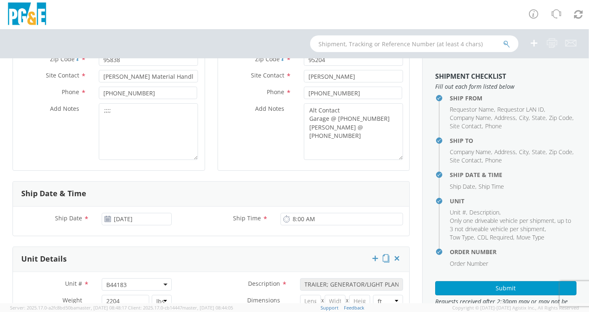
scroll to position [231, 0]
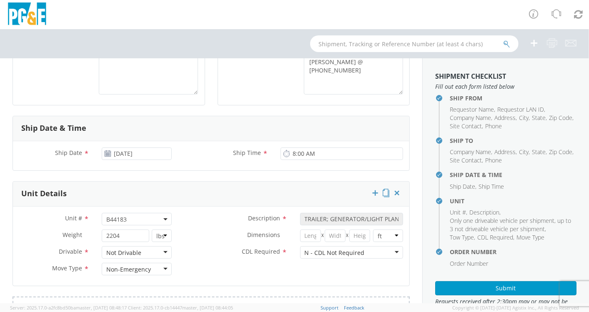
click at [139, 217] on span "B44183" at bounding box center [136, 220] width 61 height 8
click at [128, 230] on input "search" at bounding box center [136, 233] width 65 height 13
paste input "B44184"
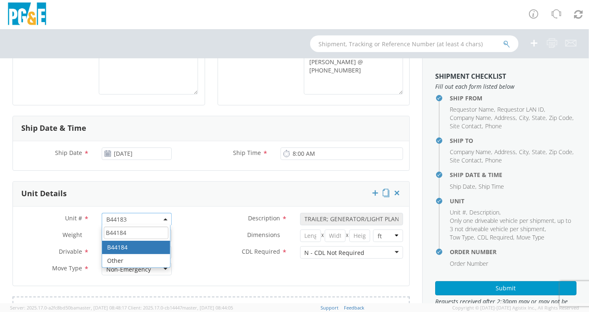
type input "B44184"
drag, startPoint x: 121, startPoint y: 246, endPoint x: 130, endPoint y: 244, distance: 9.4
select select "B44184"
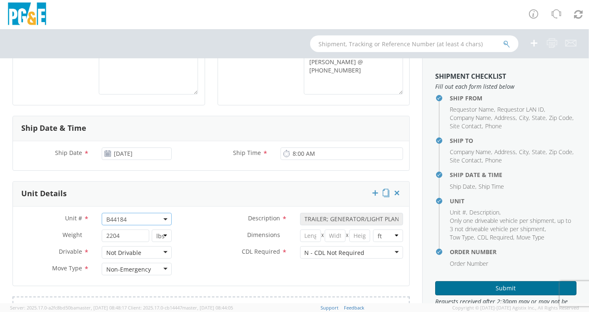
click at [493, 287] on button "Submit" at bounding box center [505, 288] width 141 height 14
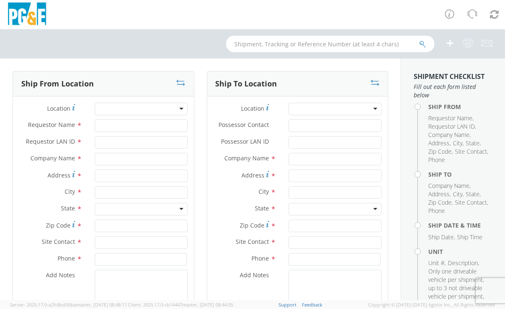
click at [254, 46] on input "text" at bounding box center [330, 43] width 208 height 17
paste input "B44190"
click at [422, 45] on icon "submit" at bounding box center [422, 44] width 7 height 8
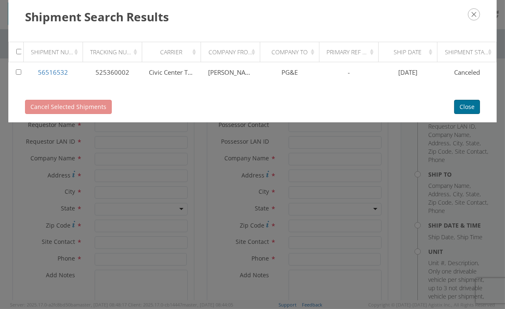
click at [469, 105] on button "Close" at bounding box center [467, 107] width 26 height 14
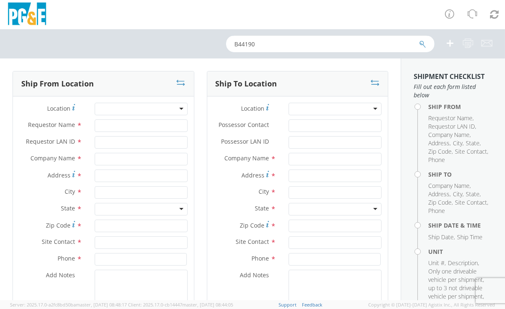
drag, startPoint x: 87, startPoint y: 54, endPoint x: 59, endPoint y: 56, distance: 27.6
click at [59, 56] on div "B44190" at bounding box center [252, 43] width 505 height 29
paste input "1"
click at [421, 41] on icon "submit" at bounding box center [422, 44] width 7 height 8
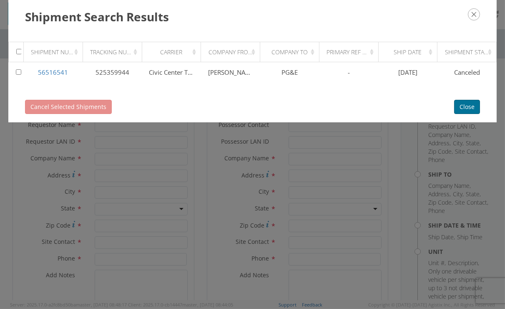
click at [469, 103] on button "Close" at bounding box center [467, 107] width 26 height 14
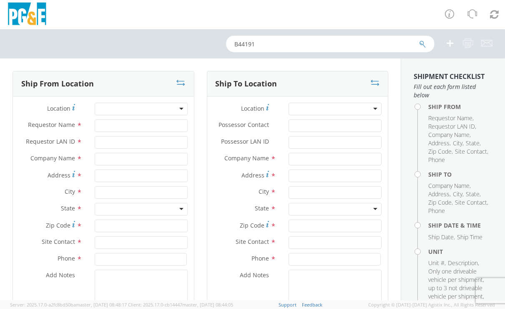
drag, startPoint x: 156, startPoint y: 50, endPoint x: 139, endPoint y: 51, distance: 16.7
click at [140, 51] on div "B44191" at bounding box center [252, 43] width 505 height 29
paste input "2"
click at [420, 42] on icon "submit" at bounding box center [422, 44] width 7 height 8
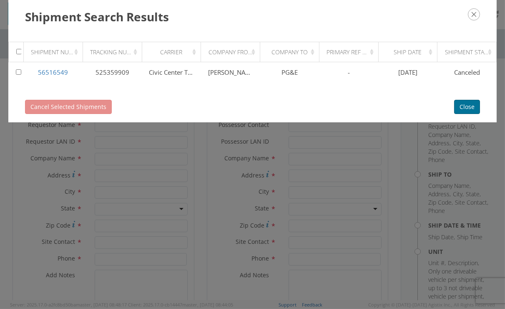
click at [467, 105] on button "Close" at bounding box center [467, 107] width 26 height 14
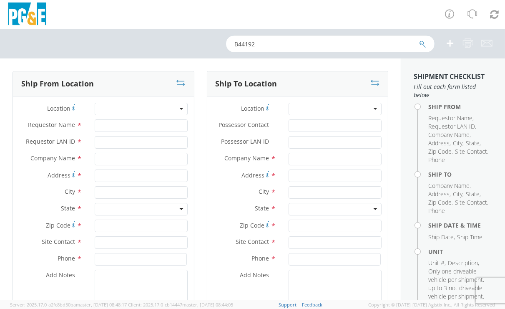
drag, startPoint x: 178, startPoint y: 53, endPoint x: 161, endPoint y: 53, distance: 16.7
click at [164, 53] on div "B44192" at bounding box center [252, 43] width 505 height 29
paste input "3"
click at [423, 46] on icon "submit" at bounding box center [422, 44] width 7 height 8
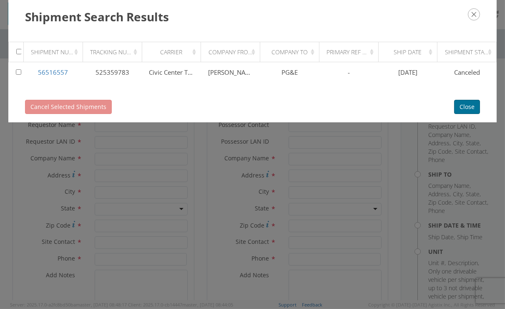
click at [474, 107] on button "Close" at bounding box center [467, 107] width 26 height 14
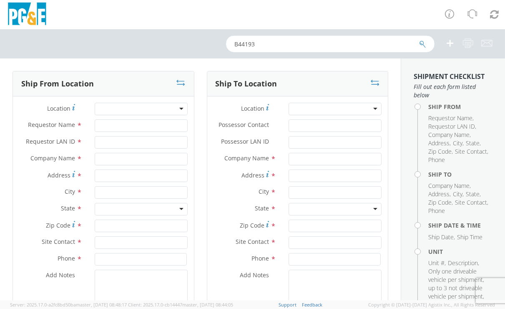
drag, startPoint x: 241, startPoint y: 47, endPoint x: 91, endPoint y: 50, distance: 150.2
click at [91, 50] on div "B44193" at bounding box center [252, 43] width 505 height 29
paste input "4"
type input "B44194"
click at [423, 41] on icon "submit" at bounding box center [422, 44] width 7 height 8
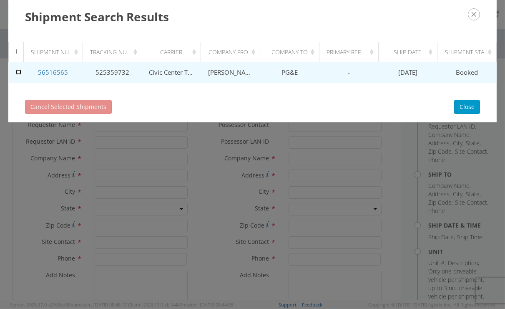
click at [17, 70] on input "checkbox" at bounding box center [18, 71] width 5 height 5
checkbox input "true"
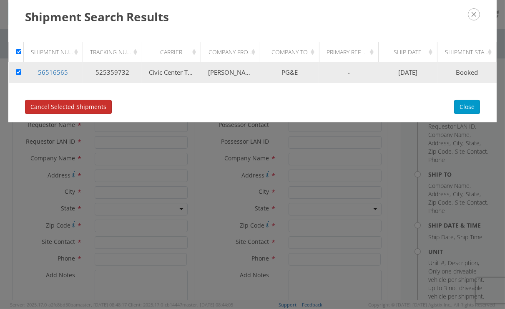
click at [63, 108] on span "Cancel Selected Shipments" at bounding box center [68, 107] width 76 height 8
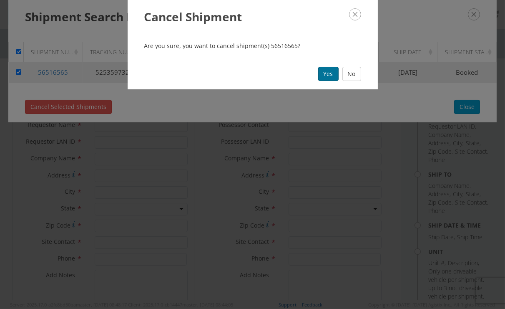
click at [326, 72] on button "Yes" at bounding box center [328, 74] width 20 height 14
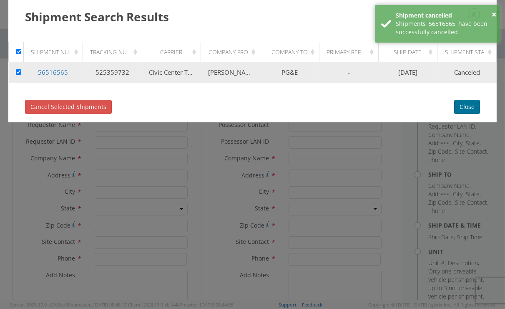
click at [469, 106] on button "Close" at bounding box center [467, 107] width 26 height 14
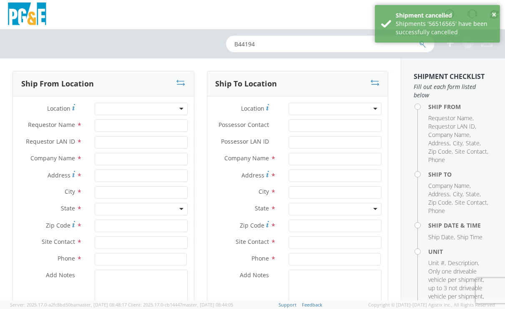
drag, startPoint x: 255, startPoint y: 45, endPoint x: 119, endPoint y: 48, distance: 136.0
click at [119, 48] on div "B44194" at bounding box center [252, 43] width 505 height 29
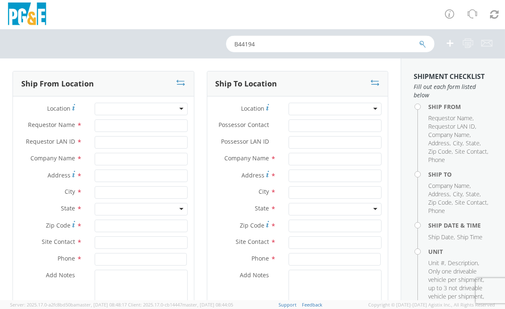
paste input "6"
type input "B44196"
click at [423, 45] on icon "submit" at bounding box center [422, 44] width 7 height 8
checkbox input "false"
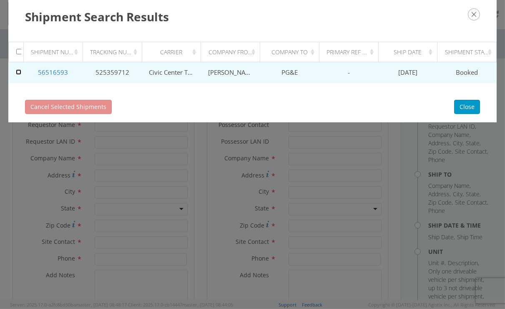
drag, startPoint x: 19, startPoint y: 69, endPoint x: 31, endPoint y: 80, distance: 16.0
click at [18, 69] on input "checkbox" at bounding box center [18, 71] width 5 height 5
checkbox input "true"
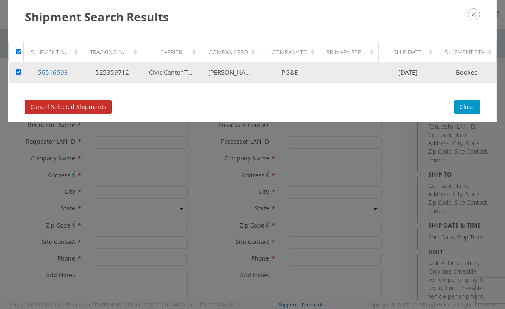
click at [60, 104] on span "Cancel Selected Shipments" at bounding box center [68, 107] width 76 height 8
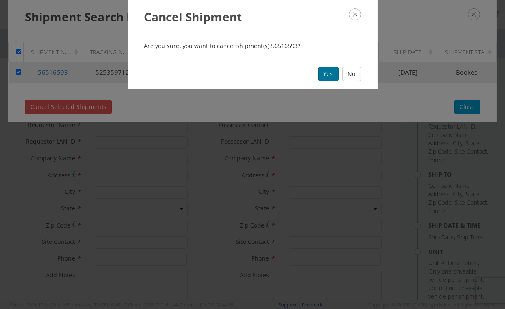
click at [333, 78] on button "Yes" at bounding box center [328, 74] width 20 height 14
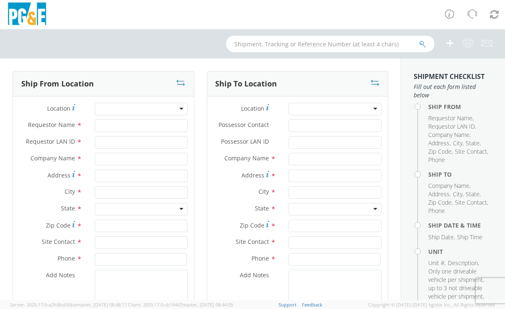
click at [284, 42] on input "text" at bounding box center [330, 43] width 208 height 17
paste input "B44197"
type input "B44197"
click at [422, 41] on icon "submit" at bounding box center [422, 44] width 7 height 8
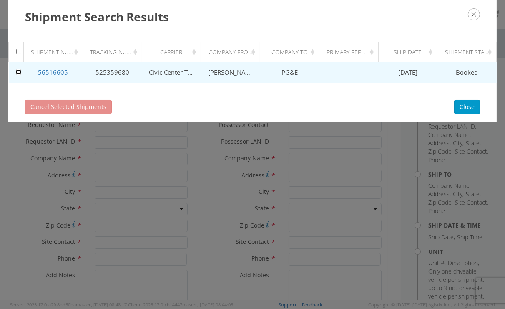
drag, startPoint x: 17, startPoint y: 70, endPoint x: 25, endPoint y: 71, distance: 8.0
click at [18, 70] on input "checkbox" at bounding box center [18, 71] width 5 height 5
checkbox input "true"
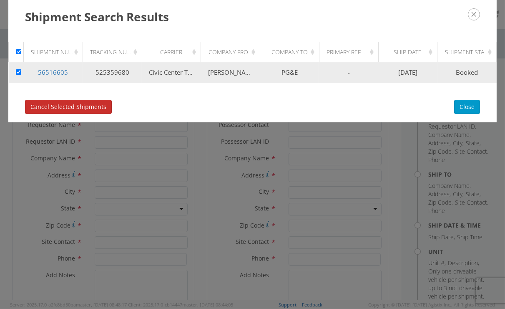
click at [72, 104] on span "Cancel Selected Shipments" at bounding box center [68, 107] width 76 height 8
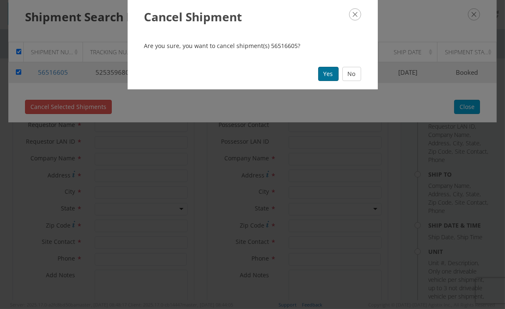
click at [329, 73] on button "Yes" at bounding box center [328, 74] width 20 height 14
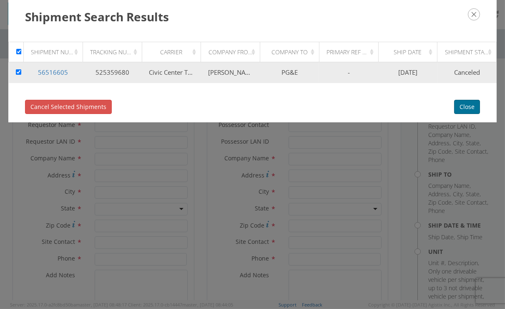
click at [472, 101] on button "Close" at bounding box center [467, 107] width 26 height 14
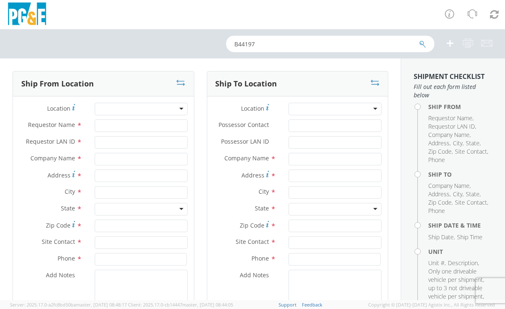
drag, startPoint x: 219, startPoint y: 46, endPoint x: 173, endPoint y: 47, distance: 45.5
click at [175, 47] on div "B44197" at bounding box center [252, 43] width 505 height 29
paste input "84"
type input "B44184"
click at [423, 44] on icon "submit" at bounding box center [422, 44] width 7 height 8
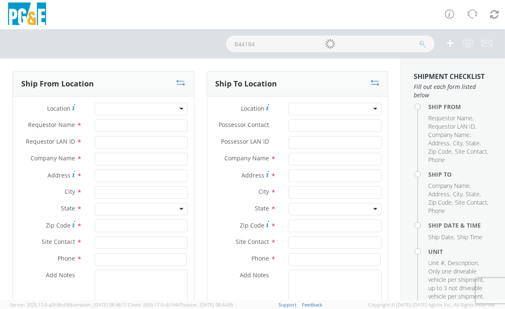
checkbox input "false"
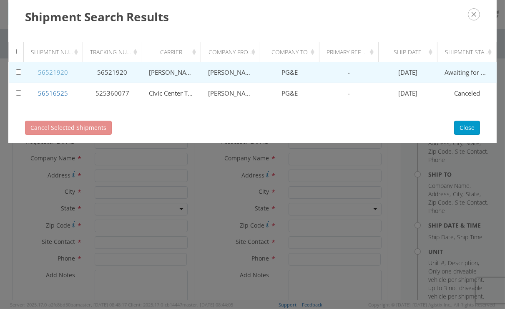
click at [51, 71] on link "56521920" at bounding box center [53, 72] width 30 height 8
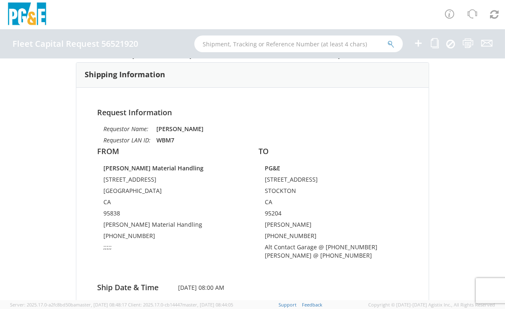
scroll to position [93, 0]
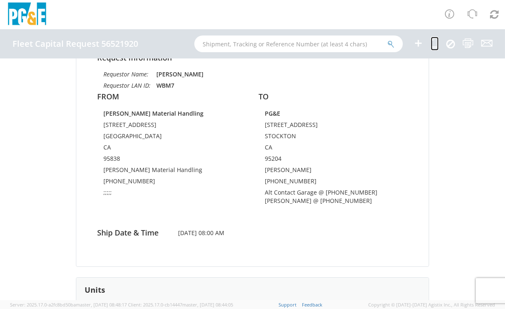
click at [436, 40] on icon at bounding box center [435, 43] width 8 height 10
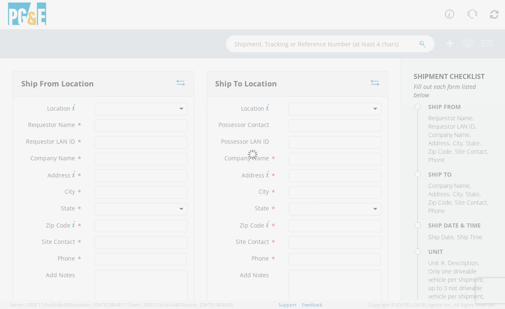
type input "[PERSON_NAME]"
type input "WBM7"
type input "[PERSON_NAME] Material Handling"
type input "[STREET_ADDRESS]"
type input "[GEOGRAPHIC_DATA]"
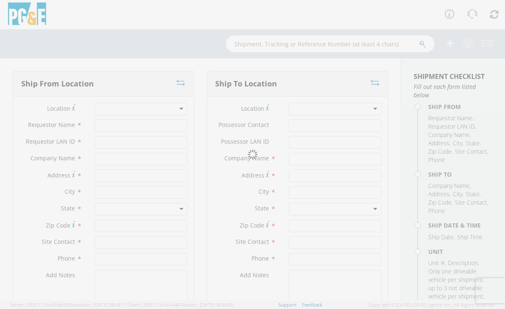
type input "95838"
type input "[PERSON_NAME] Material Handling"
type input "[PHONE_NUMBER]"
type textarea ";;;;;"
type input "[PERSON_NAME]"
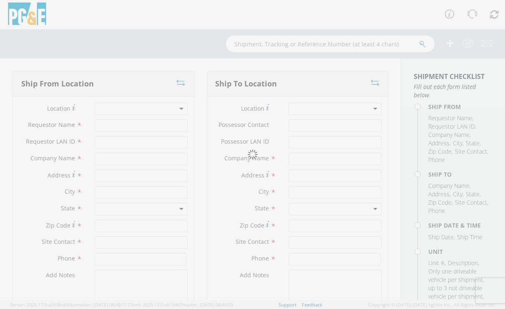
type input "BJJ0"
type input "PG&E"
type input "[STREET_ADDRESS]"
type input "STOCKTON"
type input "95204"
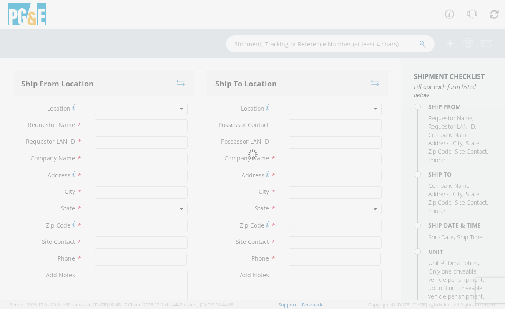
type input "[PERSON_NAME]"
type input "[PHONE_NUMBER]"
type textarea "Alt Contact Garage @ [PHONE_NUMBER] [PERSON_NAME] @ [PHONE_NUMBER]"
type input "[DATE]"
type input "8:00 AM"
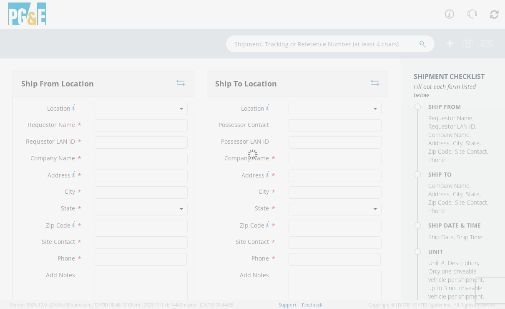
type input "TRAILER; GENERATOR/LIGHT PLANT"
type input "2204"
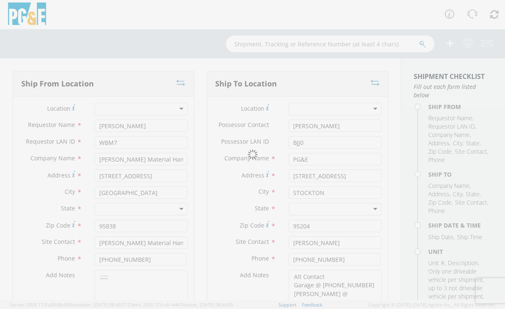
select select "B44184"
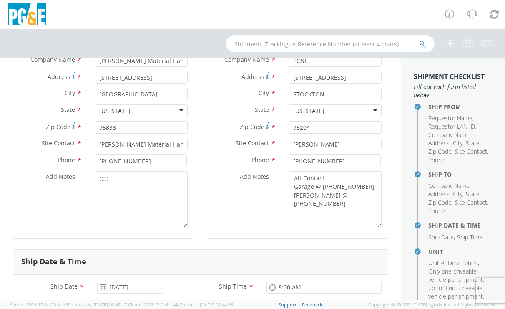
scroll to position [231, 0]
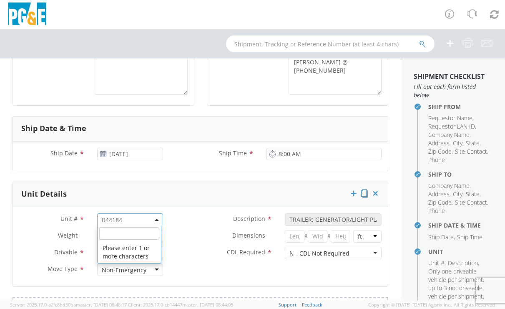
click at [126, 222] on span "B44184" at bounding box center [130, 220] width 56 height 8
click at [116, 235] on input "search" at bounding box center [129, 233] width 60 height 13
paste input "B44190"
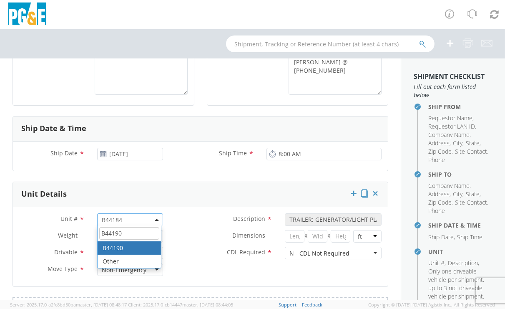
type input "B44190"
select select "B44190"
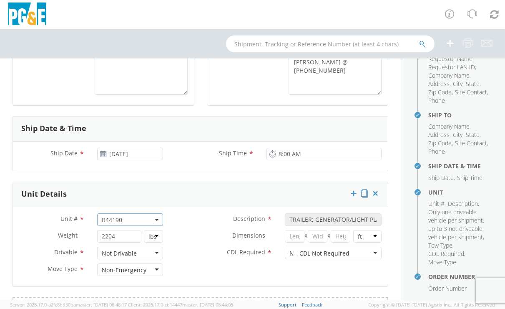
scroll to position [93, 0]
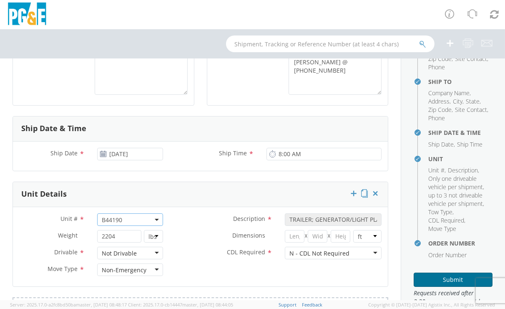
click at [450, 283] on button "Submit" at bounding box center [453, 279] width 79 height 14
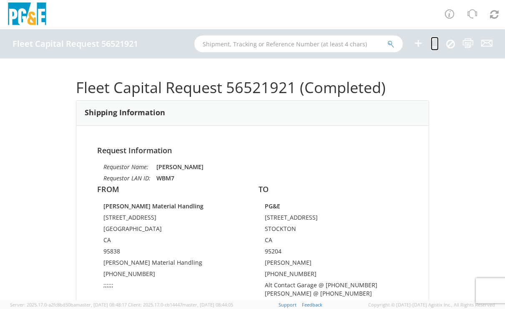
click at [434, 41] on icon at bounding box center [435, 43] width 8 height 10
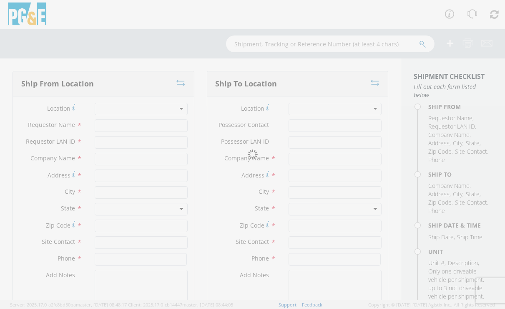
type input "[PERSON_NAME]"
type input "WBM7"
type input "[PERSON_NAME] Material Handling"
type input "[STREET_ADDRESS]"
type input "[GEOGRAPHIC_DATA]"
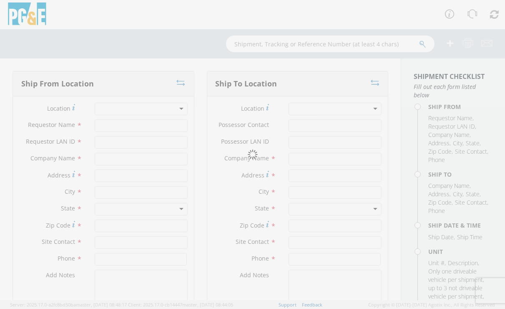
type input "95838"
type input "[PERSON_NAME] Material Handling"
type input "[PHONE_NUMBER]"
type textarea ";;;;;;"
type input "[PERSON_NAME]"
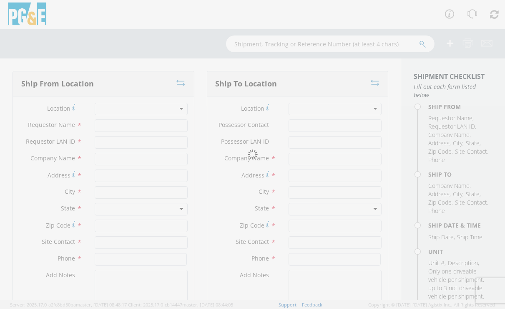
type input "BJJ0"
type input "PG&E"
type input "[STREET_ADDRESS]"
type input "STOCKTON"
type input "95204"
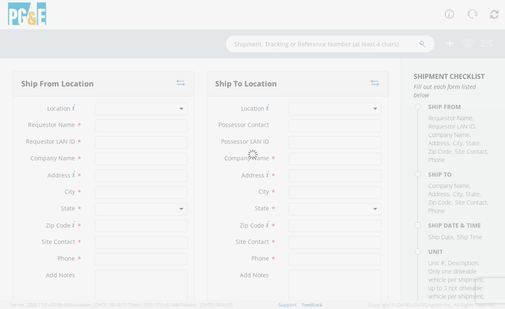
type input "[PERSON_NAME]"
type input "[PHONE_NUMBER]"
type textarea "Alt Contact Garage @ [PHONE_NUMBER] [PERSON_NAME] @ [PHONE_NUMBER]"
type input "[DATE]"
type input "8:00 AM"
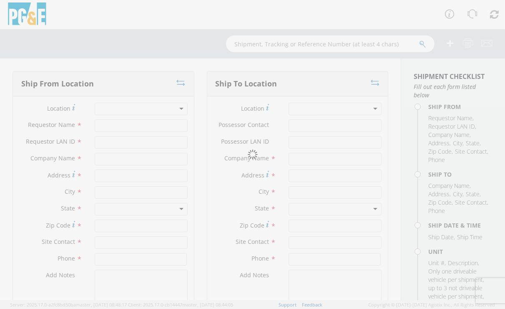
type input "TRAILER; GENERATOR/LIGHT PLANT"
type input "2204"
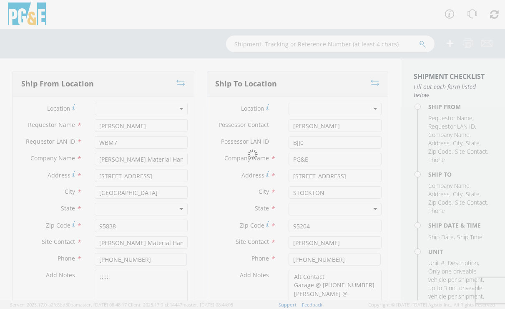
select select "B44190"
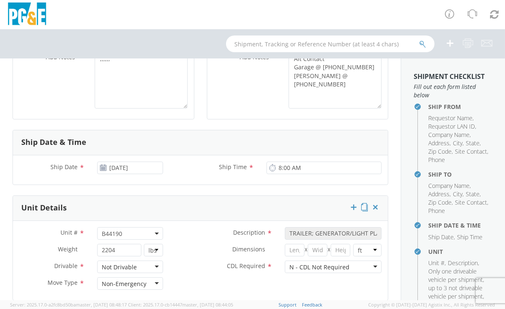
scroll to position [231, 0]
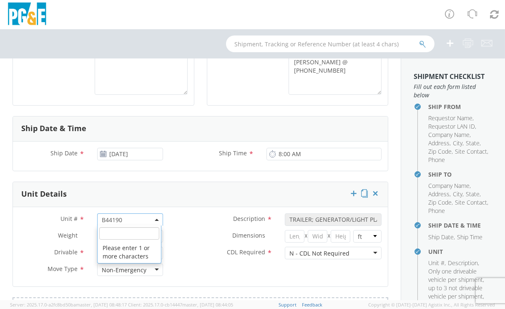
click at [129, 218] on span "B44190" at bounding box center [130, 220] width 56 height 8
click at [113, 233] on input "search" at bounding box center [129, 233] width 60 height 13
paste input "B44191"
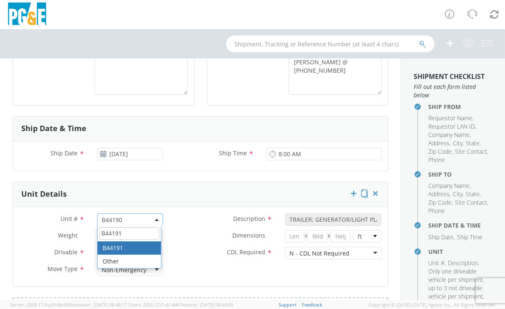
type input "B44191"
select select "B44191"
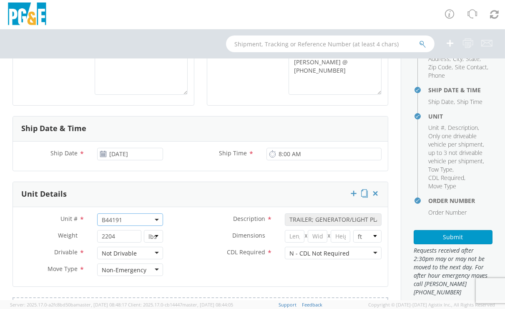
scroll to position [139, 0]
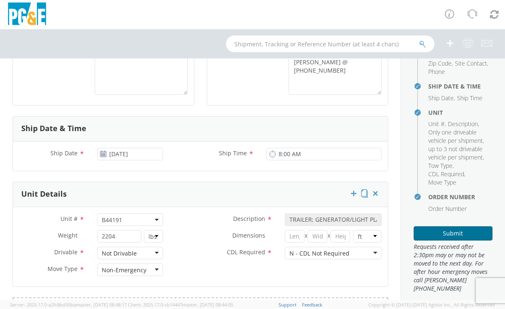
click at [450, 240] on button "Submit" at bounding box center [453, 233] width 79 height 14
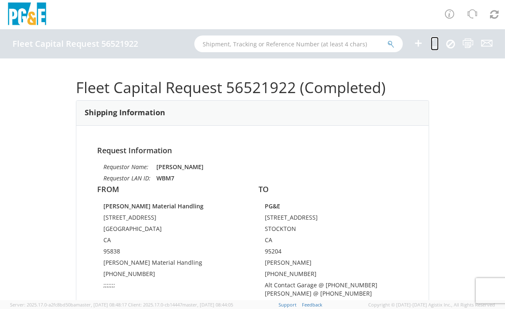
click at [435, 41] on icon at bounding box center [435, 43] width 8 height 10
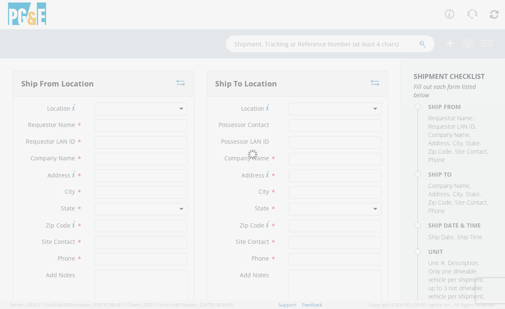
type input "[PERSON_NAME]"
type input "WBM7"
type input "[PERSON_NAME] Material Handling"
type input "[STREET_ADDRESS]"
type input "[GEOGRAPHIC_DATA]"
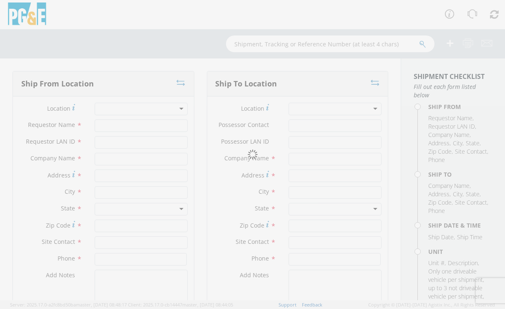
type input "95838"
type input "[PERSON_NAME] Material Handling"
type input "[PHONE_NUMBER]"
type textarea ";;;;;;;"
type input "[PERSON_NAME]"
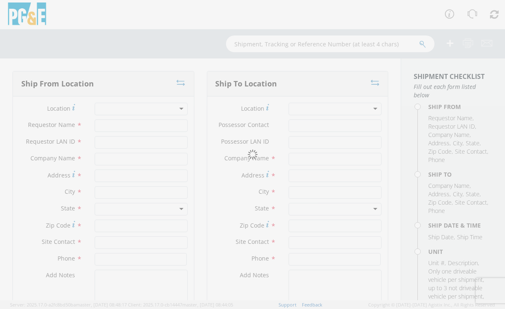
type input "BJJ0"
type input "PG&E"
type input "[STREET_ADDRESS]"
type input "STOCKTON"
type input "95204"
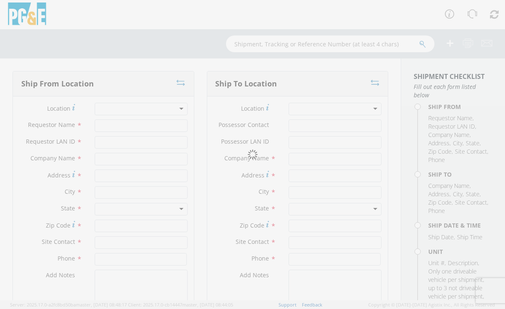
type input "[PERSON_NAME]"
type input "[PHONE_NUMBER]"
type textarea "Alt Contact Garage @ [PHONE_NUMBER] [PERSON_NAME] @ [PHONE_NUMBER]"
type input "[DATE]"
type input "8:00 AM"
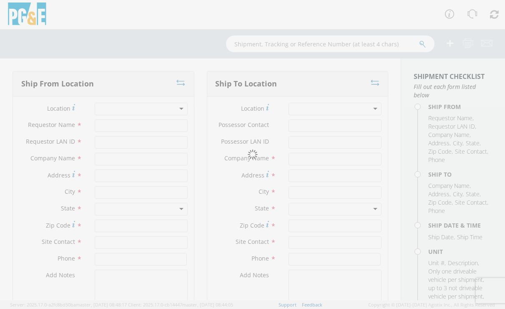
type input "TRAILER; GENERATOR/LIGHT PLANT"
type input "2204"
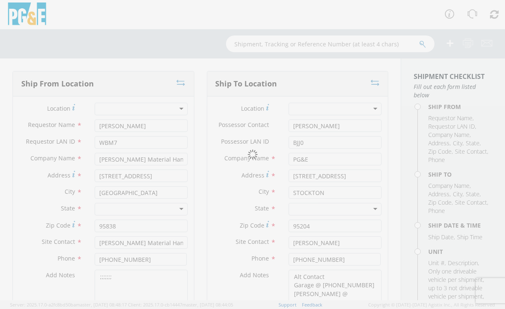
select select "B44191"
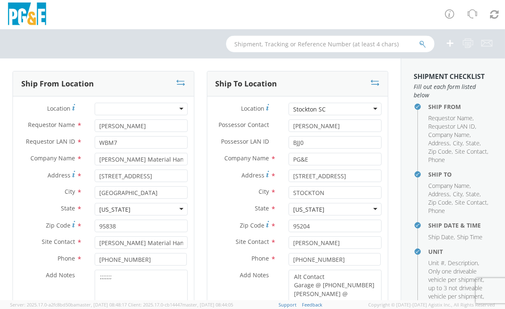
click at [273, 42] on input "text" at bounding box center [330, 43] width 208 height 17
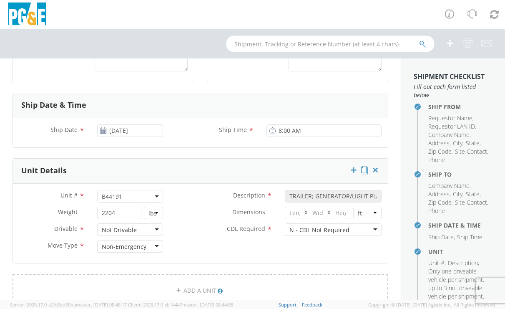
scroll to position [324, 0]
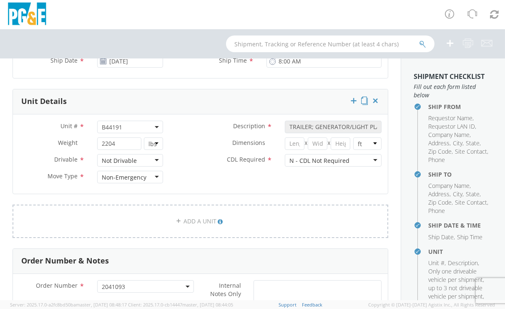
click at [128, 125] on span "B44191" at bounding box center [130, 127] width 56 height 8
click at [116, 138] on input "search" at bounding box center [129, 140] width 60 height 13
paste input "B44192"
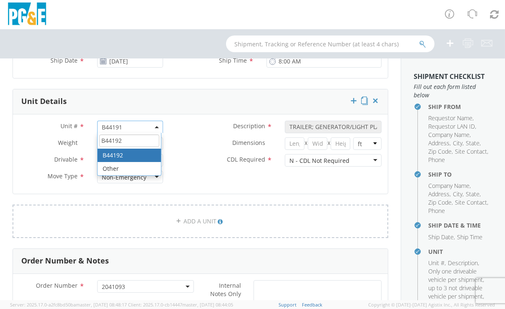
type input "B44192"
drag, startPoint x: 112, startPoint y: 151, endPoint x: 137, endPoint y: 151, distance: 25.4
select select "B44192"
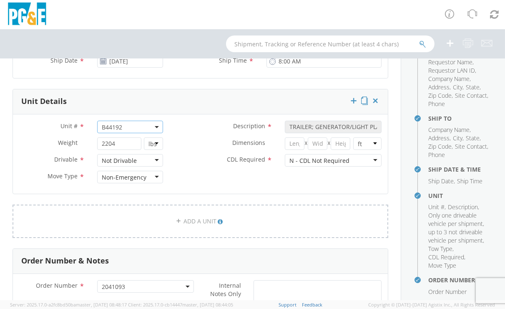
scroll to position [139, 0]
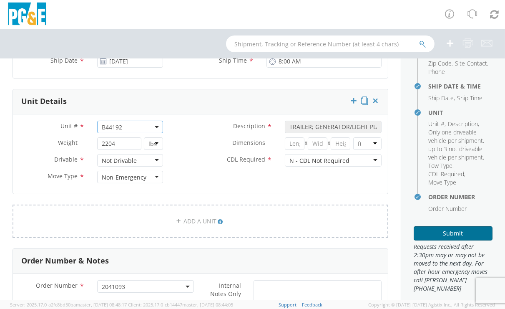
click at [453, 239] on button "Submit" at bounding box center [453, 233] width 79 height 14
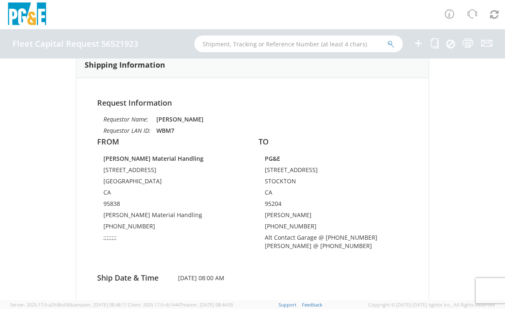
scroll to position [46, 0]
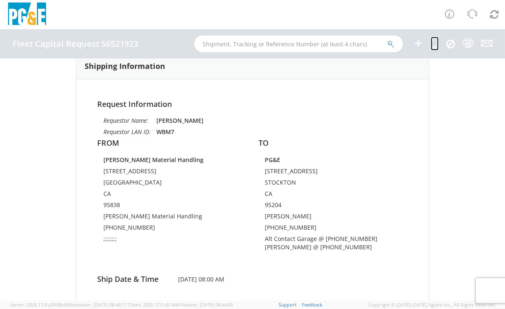
click at [434, 40] on icon at bounding box center [435, 43] width 8 height 10
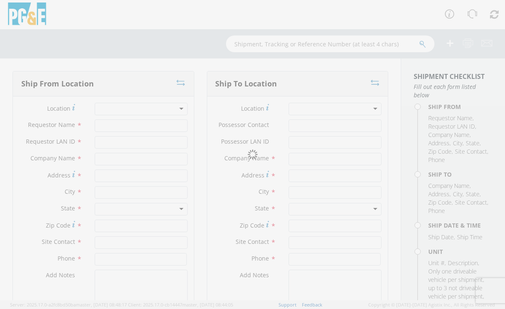
type input "[PERSON_NAME]"
type input "WBM7"
type input "[PERSON_NAME] Material Handling"
type input "[STREET_ADDRESS]"
type input "[GEOGRAPHIC_DATA]"
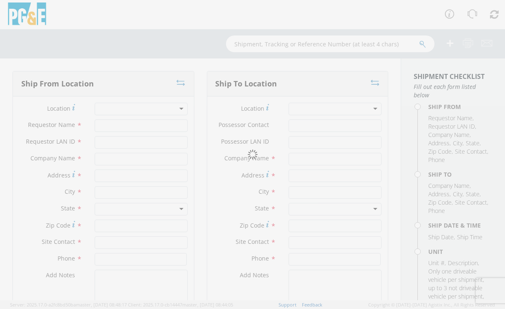
type input "95838"
type input "[PERSON_NAME] Material Handling"
type input "[PHONE_NUMBER]"
type textarea ";;;;;;;;"
type input "[PERSON_NAME]"
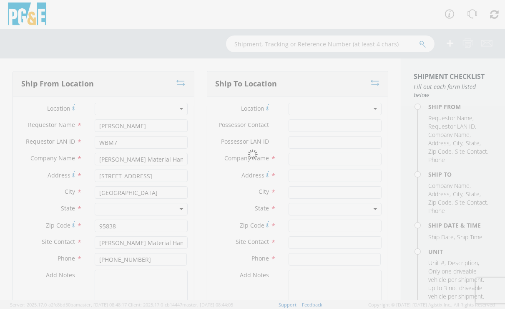
type input "BJJ0"
type input "PG&E"
type input "[STREET_ADDRESS]"
type input "STOCKTON"
type input "95204"
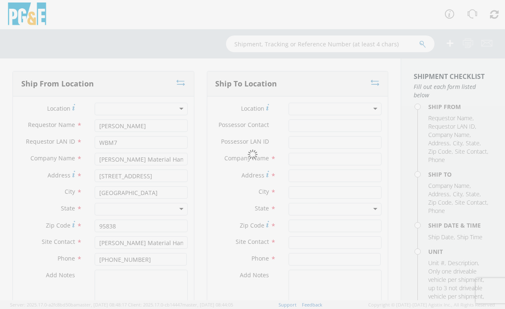
type input "[PERSON_NAME]"
type input "[PHONE_NUMBER]"
type textarea "Alt Contact Garage @ [PHONE_NUMBER] [PERSON_NAME] @ [PHONE_NUMBER]"
type input "[DATE]"
type input "8:00 AM"
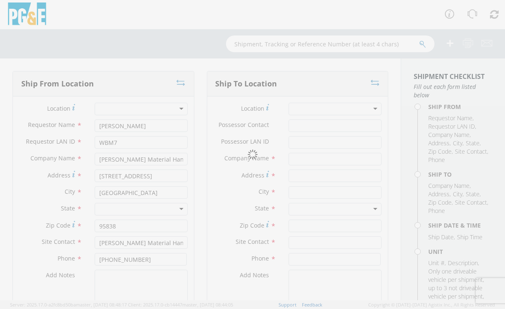
type input "TRAILER; GENERATOR/LIGHT PLANT"
type input "2204"
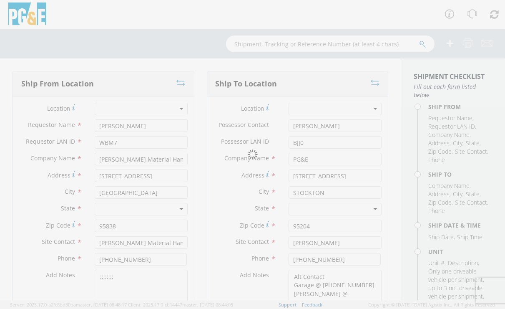
select select "B44192"
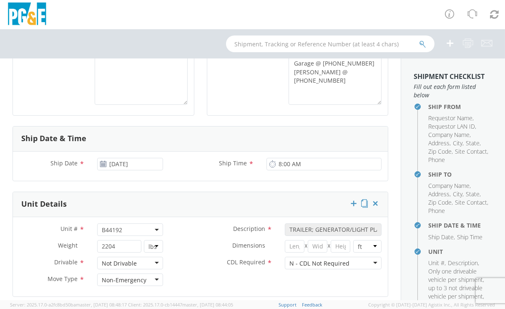
scroll to position [278, 0]
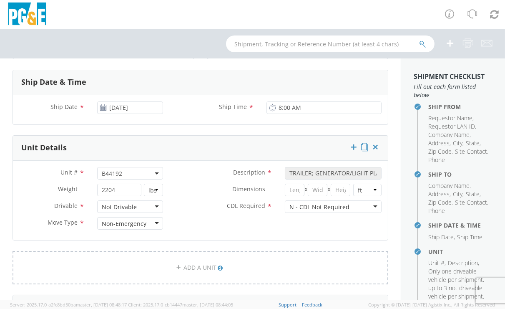
click at [127, 171] on span "B44192" at bounding box center [130, 173] width 56 height 8
click at [118, 187] on input "search" at bounding box center [129, 187] width 60 height 13
paste input "B44193"
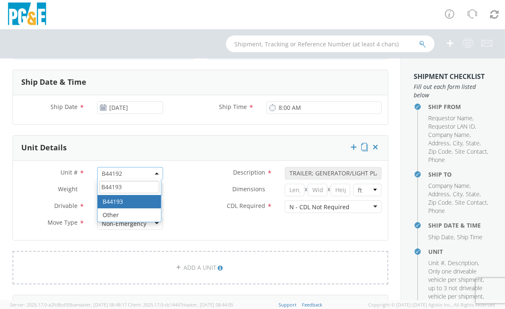
type input "B44193"
select select "B44193"
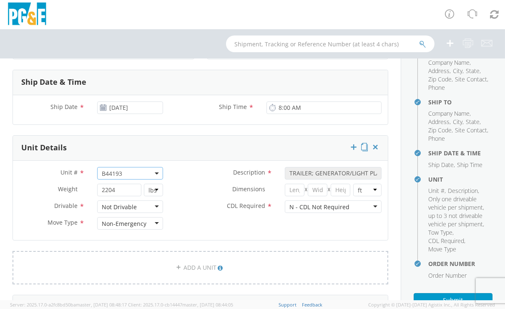
scroll to position [156, 0]
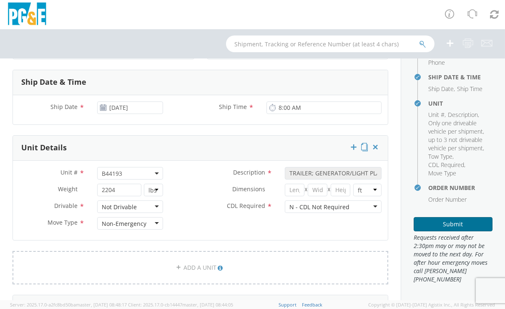
click at [449, 223] on button "Submit" at bounding box center [453, 224] width 79 height 14
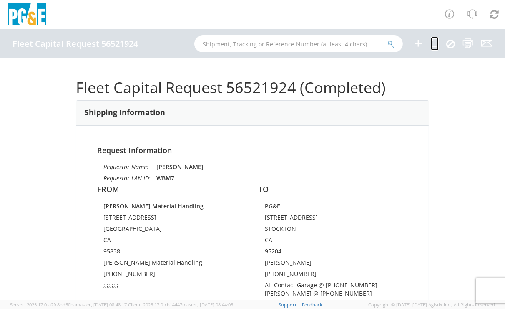
click at [436, 39] on icon at bounding box center [435, 43] width 8 height 10
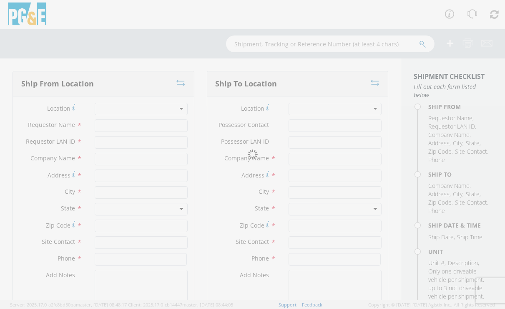
type input "[PERSON_NAME]"
type input "WBM7"
type input "[PERSON_NAME] Material Handling"
type input "[STREET_ADDRESS]"
type input "[GEOGRAPHIC_DATA]"
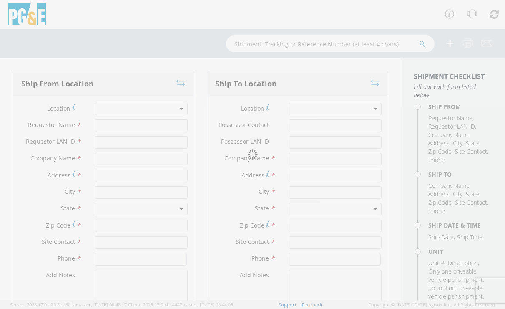
type input "95838"
type input "[PERSON_NAME] Material Handling"
type input "[PHONE_NUMBER]"
type textarea ";;;;;;;;;"
type input "[PERSON_NAME]"
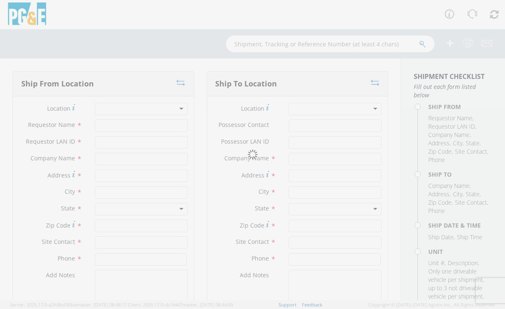
type input "BJJ0"
type input "PG&E"
type input "[STREET_ADDRESS]"
type input "STOCKTON"
type input "95204"
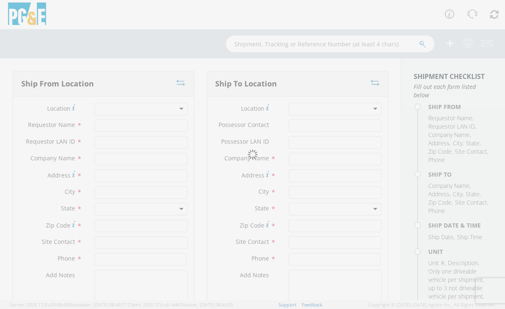
type input "[PERSON_NAME]"
type input "[PHONE_NUMBER]"
type textarea "Alt Contact Garage @ [PHONE_NUMBER] [PERSON_NAME] @ [PHONE_NUMBER]"
type input "[DATE]"
type input "8:00 AM"
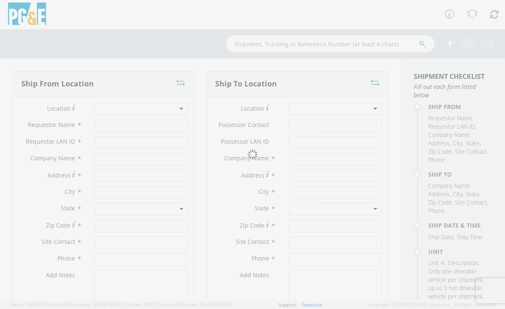
type input "TRAILER; GENERATOR/LIGHT PLANT"
type input "2204"
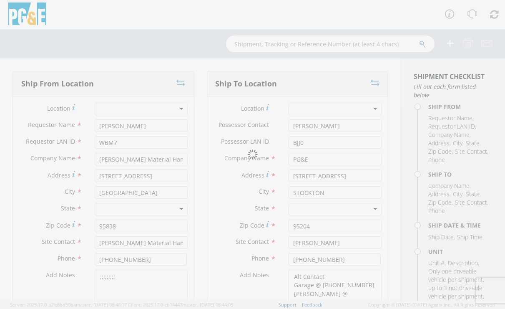
select select "B44193"
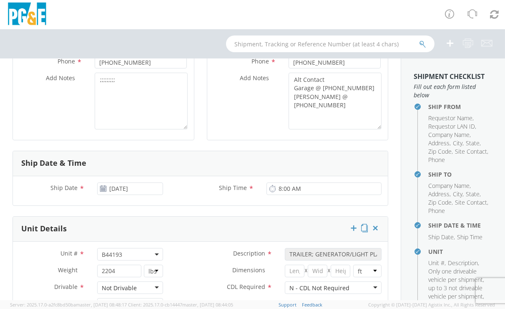
scroll to position [231, 0]
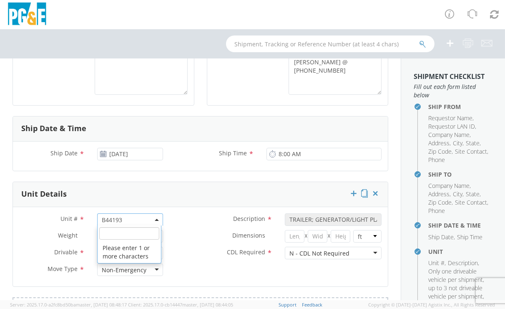
click at [121, 217] on span "B44193" at bounding box center [130, 220] width 56 height 8
click at [118, 236] on input "search" at bounding box center [129, 233] width 60 height 13
paste input "B44194"
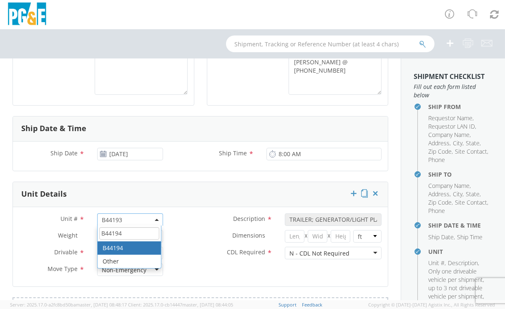
type input "B44194"
select select "B44194"
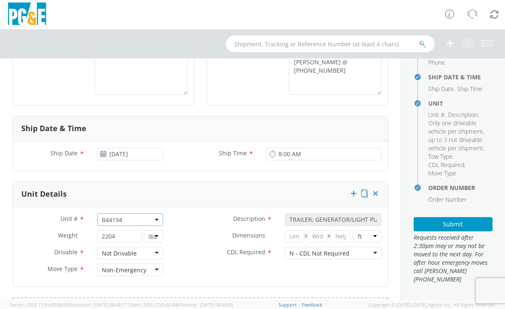
scroll to position [156, 0]
click at [451, 223] on button "Submit" at bounding box center [453, 224] width 79 height 14
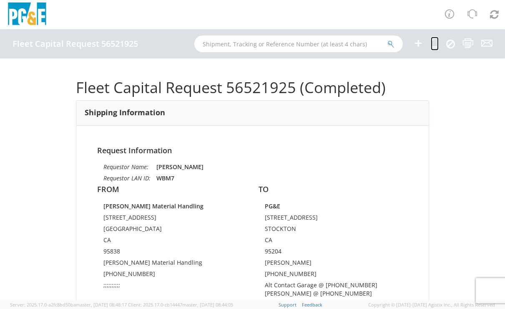
click at [435, 43] on icon at bounding box center [435, 43] width 8 height 10
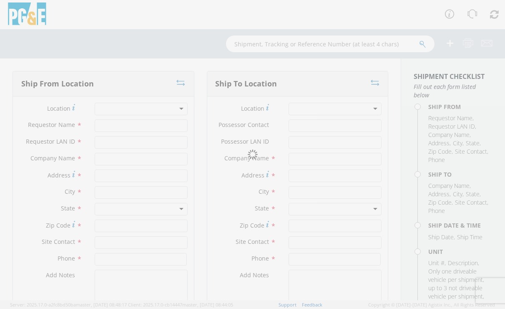
type input "[PERSON_NAME]"
type input "WBM7"
type input "[PERSON_NAME] Material Handling"
type input "[STREET_ADDRESS]"
type input "[GEOGRAPHIC_DATA]"
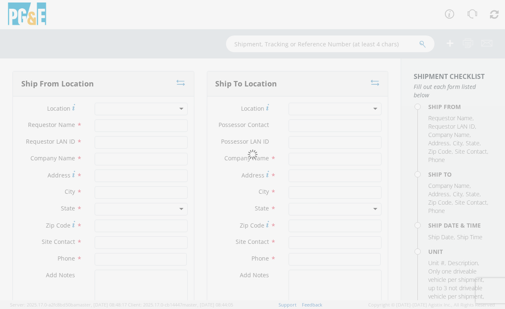
type input "95838"
type input "[PERSON_NAME] Material Handling"
type input "[PHONE_NUMBER]"
type textarea ";;;;;;;;;;"
type input "[PERSON_NAME]"
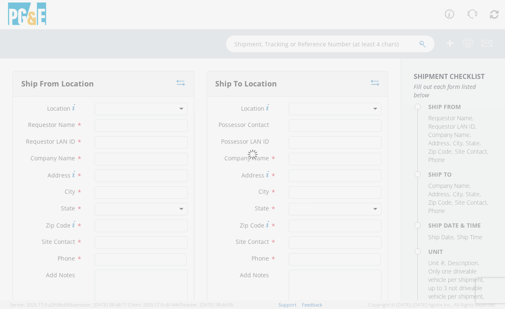
type input "BJJ0"
type input "PG&E"
type input "[STREET_ADDRESS]"
type input "STOCKTON"
type input "95204"
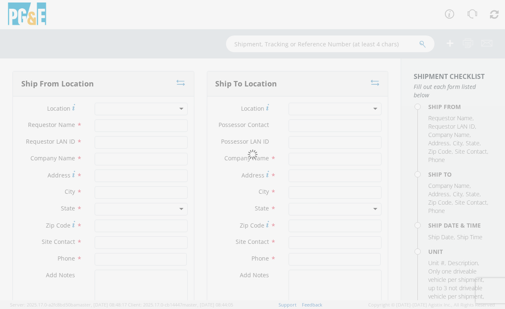
type input "[PERSON_NAME]"
type input "[PHONE_NUMBER]"
type textarea "Alt Contact Garage @ [PHONE_NUMBER] [PERSON_NAME] @ [PHONE_NUMBER]"
type input "[DATE]"
type input "8:00 AM"
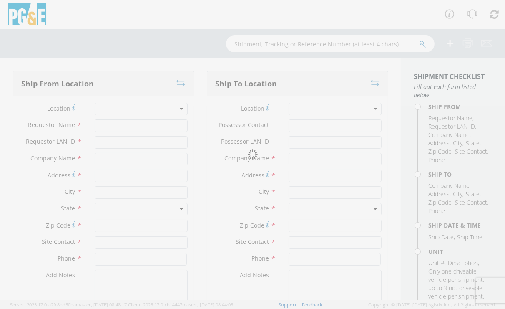
type input "TRAILER; GENERATOR/LIGHT PLANT"
type input "2204"
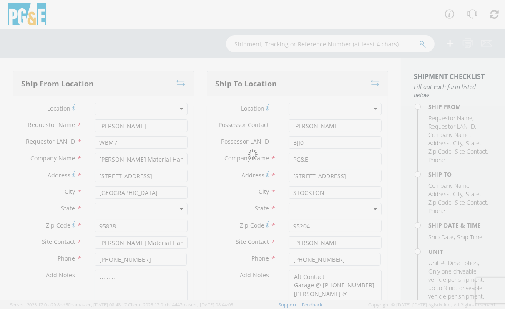
select select "B44194"
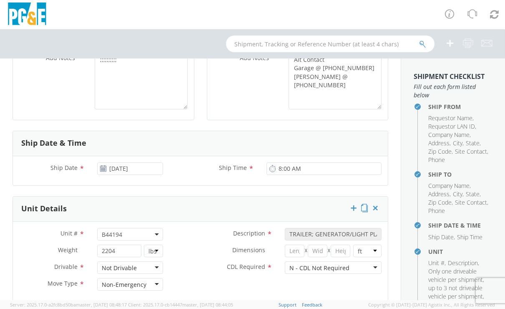
scroll to position [231, 0]
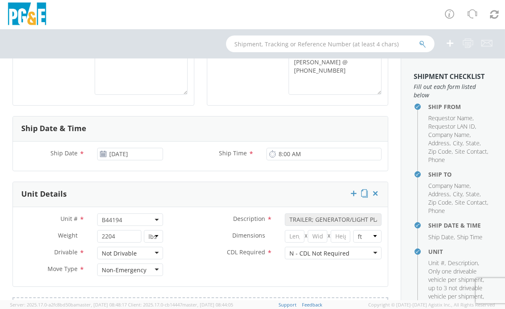
click at [132, 221] on span "B44194" at bounding box center [130, 220] width 56 height 8
click at [123, 229] on input "search" at bounding box center [129, 233] width 60 height 13
paste input "B44195"
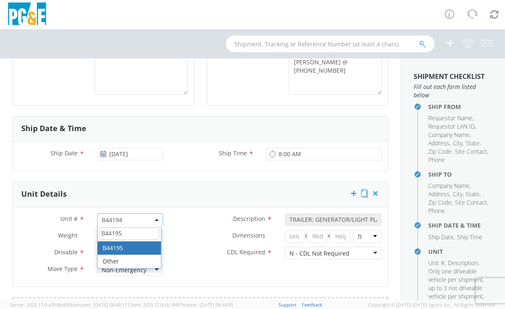
type input "B44195"
select select "B44195"
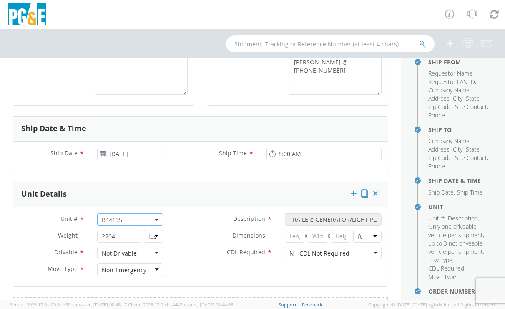
scroll to position [156, 0]
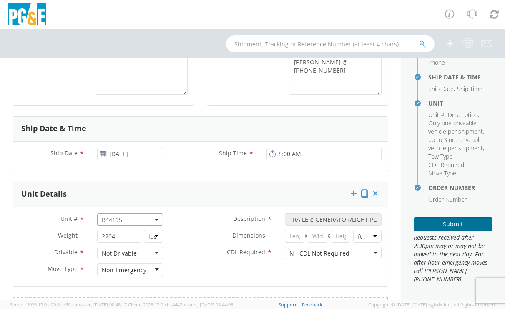
click at [454, 224] on button "Submit" at bounding box center [453, 224] width 79 height 14
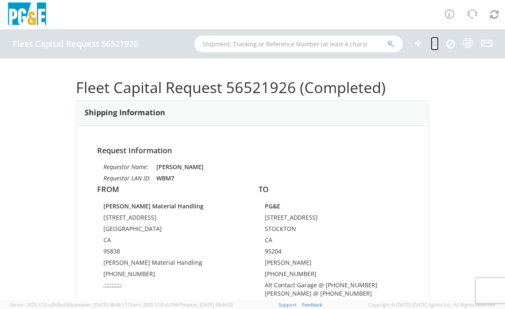
click at [436, 41] on icon at bounding box center [435, 43] width 8 height 10
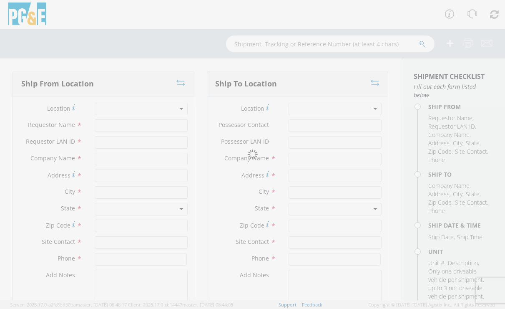
type input "[PERSON_NAME]"
type input "WBM7"
type input "[PERSON_NAME] Material Handling"
type input "[STREET_ADDRESS]"
type input "[GEOGRAPHIC_DATA]"
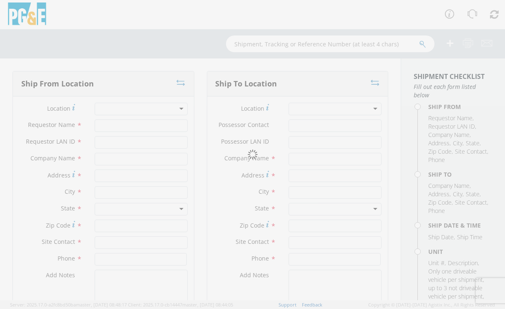
type input "95838"
type input "[PERSON_NAME] Material Handling"
type input "[PHONE_NUMBER]"
type textarea ";;;;;;;;;;;"
type input "[PERSON_NAME]"
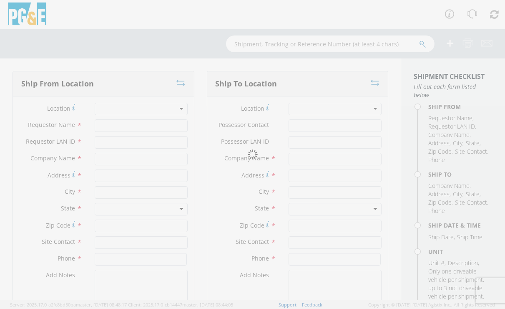
type input "BJJ0"
type input "PG&E"
type input "[STREET_ADDRESS]"
type input "STOCKTON"
type input "95204"
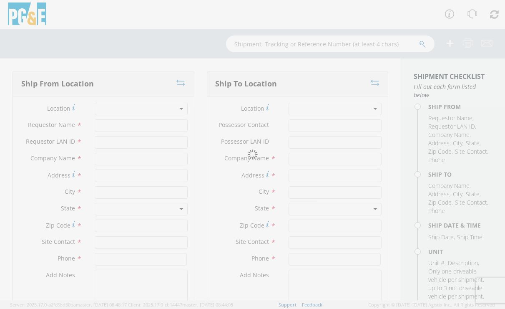
type input "[PERSON_NAME]"
type input "[PHONE_NUMBER]"
type textarea "Alt Contact Garage @ [PHONE_NUMBER] [PERSON_NAME] @ [PHONE_NUMBER]"
type input "[DATE]"
type input "8:00 AM"
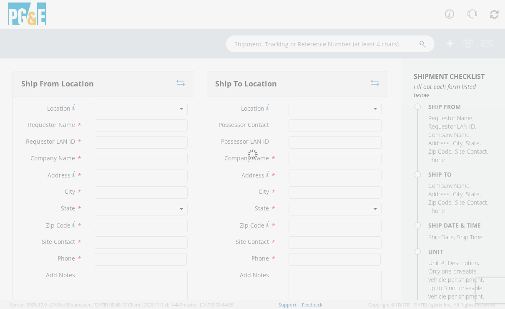
type input "TRAILER; GENERATOR/LIGHT PLANT"
type input "2204"
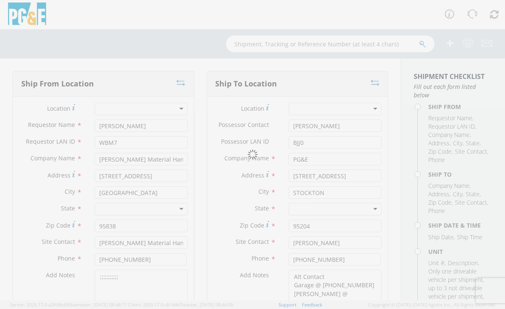
select select "B44195"
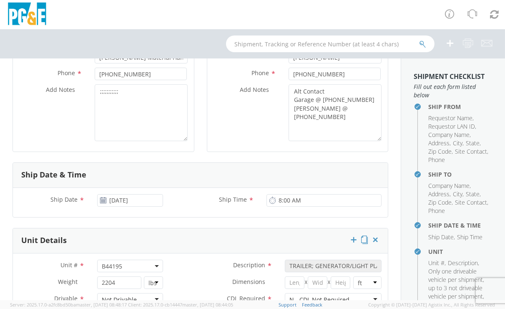
scroll to position [324, 0]
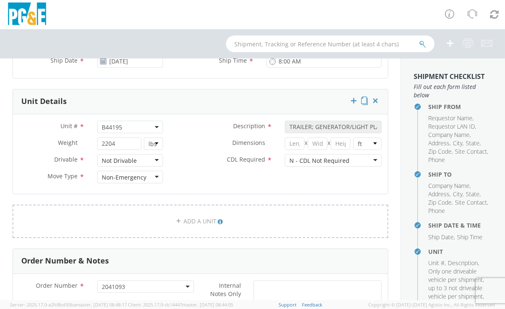
click at [125, 126] on span "B44195" at bounding box center [130, 127] width 56 height 8
click at [118, 136] on input "search" at bounding box center [129, 140] width 60 height 13
paste input "B44196"
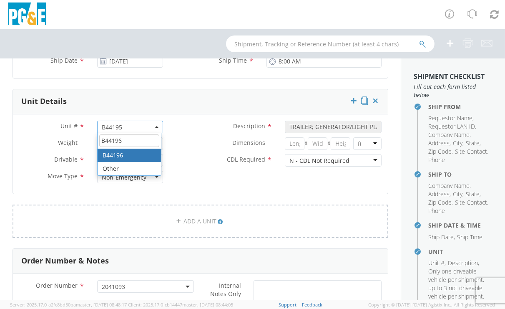
type input "B44196"
select select "B44196"
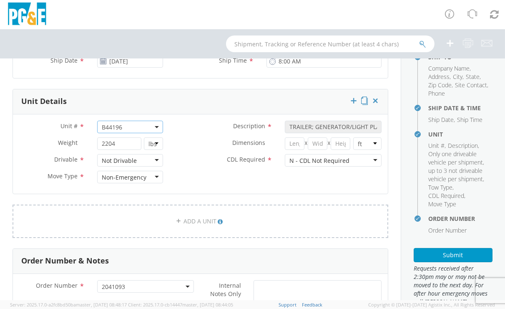
scroll to position [139, 0]
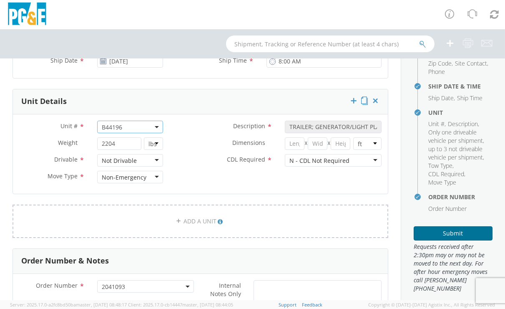
click at [448, 240] on button "Submit" at bounding box center [453, 233] width 79 height 14
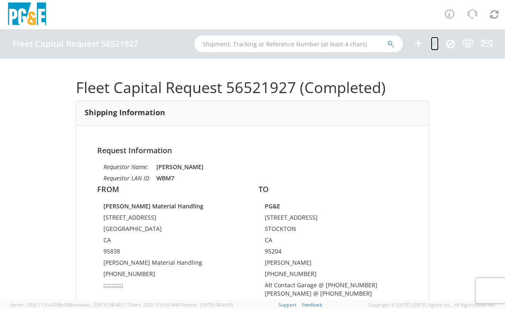
click at [434, 44] on icon at bounding box center [435, 43] width 8 height 10
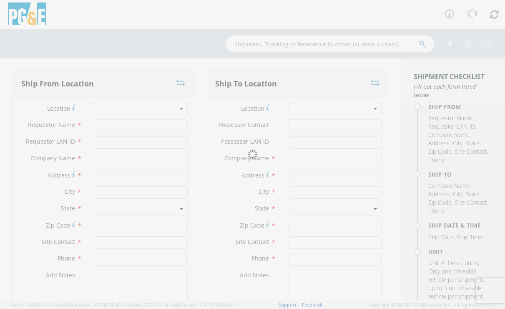
type input "[PERSON_NAME]"
type input "WBM7"
type input "[PERSON_NAME] Material Handling"
type input "[STREET_ADDRESS]"
type input "[GEOGRAPHIC_DATA]"
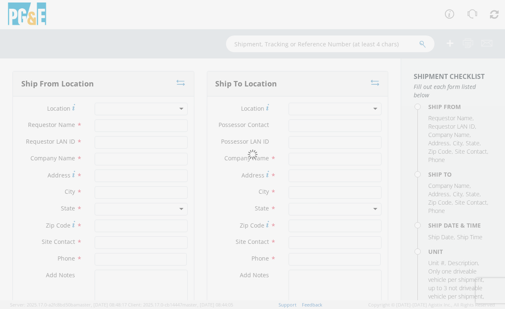
type input "95838"
type input "[PERSON_NAME] Material Handling"
type input "[PHONE_NUMBER]"
type textarea ";;;;;;;;;;;;"
type input "[PERSON_NAME]"
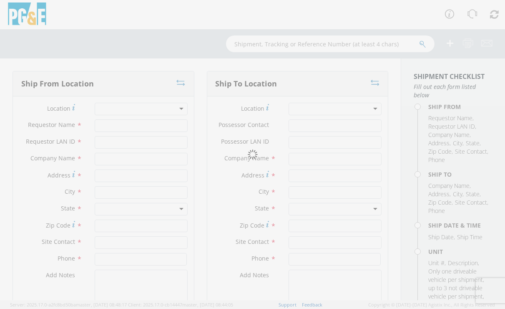
type input "BJJ0"
type input "PG&E"
type input "[STREET_ADDRESS]"
type input "STOCKTON"
type input "95204"
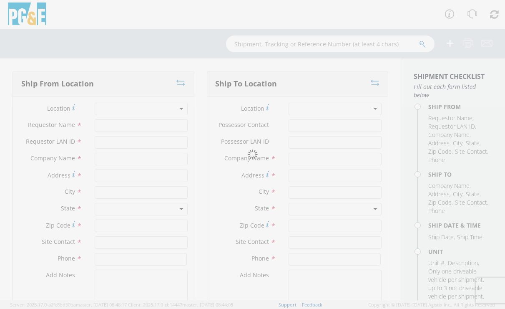
type input "[PERSON_NAME]"
type input "[PHONE_NUMBER]"
type textarea "Alt Contact Garage @ [PHONE_NUMBER] [PERSON_NAME] @ [PHONE_NUMBER]"
type input "[DATE]"
type input "8:00 AM"
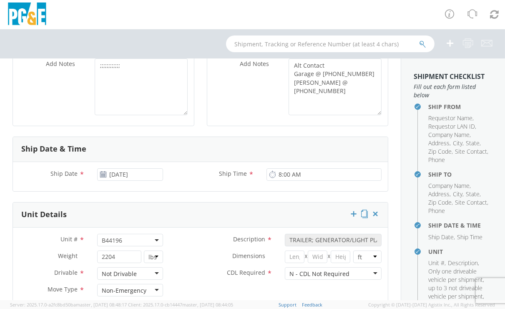
scroll to position [278, 0]
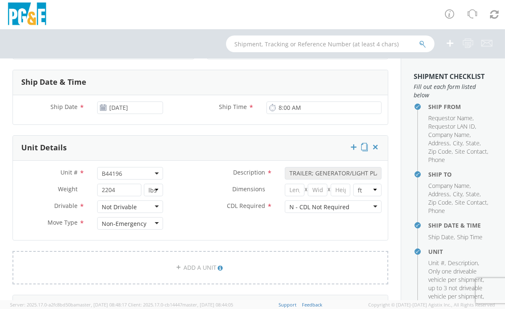
click at [124, 167] on span "B44196" at bounding box center [129, 173] width 65 height 13
click at [120, 184] on input "search" at bounding box center [129, 187] width 60 height 13
paste input "B44197"
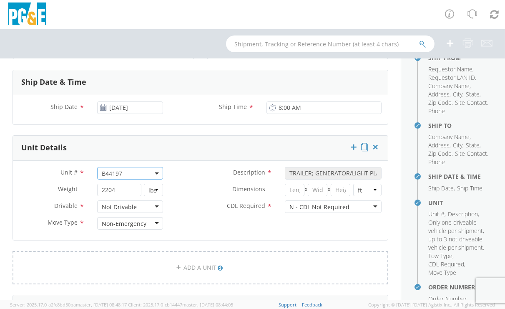
scroll to position [139, 0]
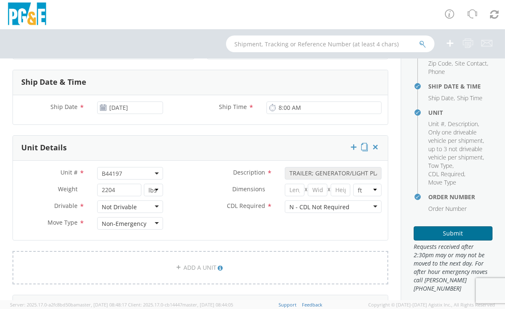
click at [451, 239] on button "Submit" at bounding box center [453, 233] width 79 height 14
